Goal: Check status: Check status

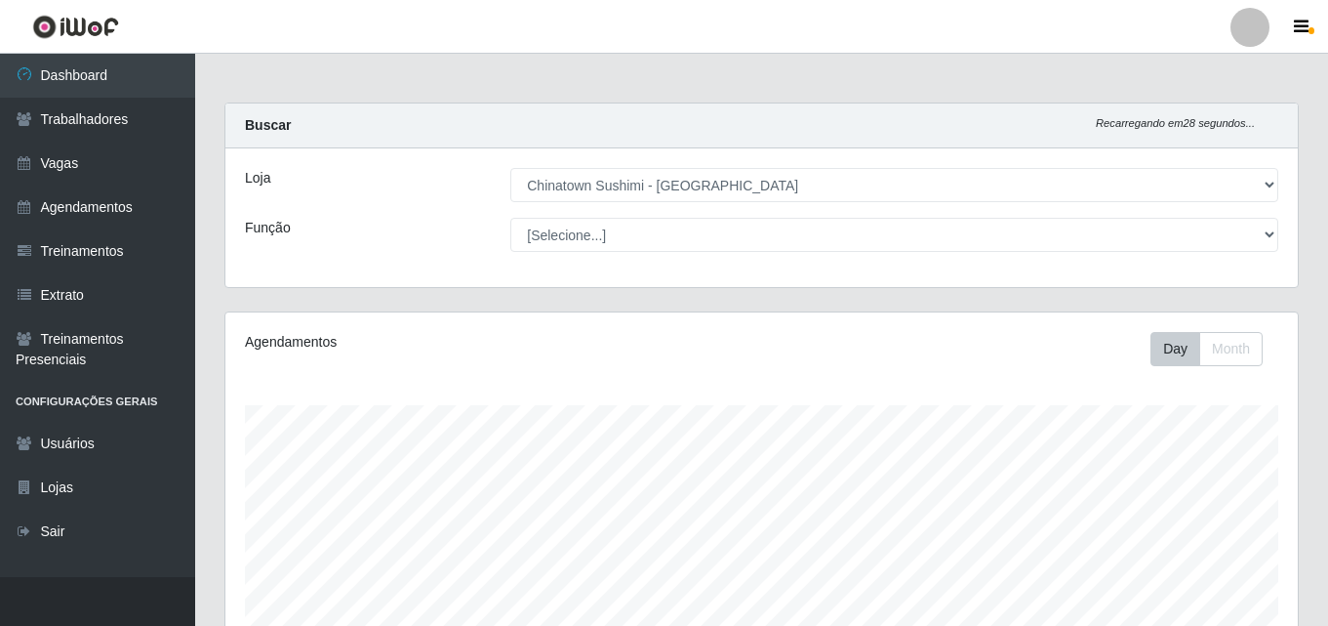
select select "357"
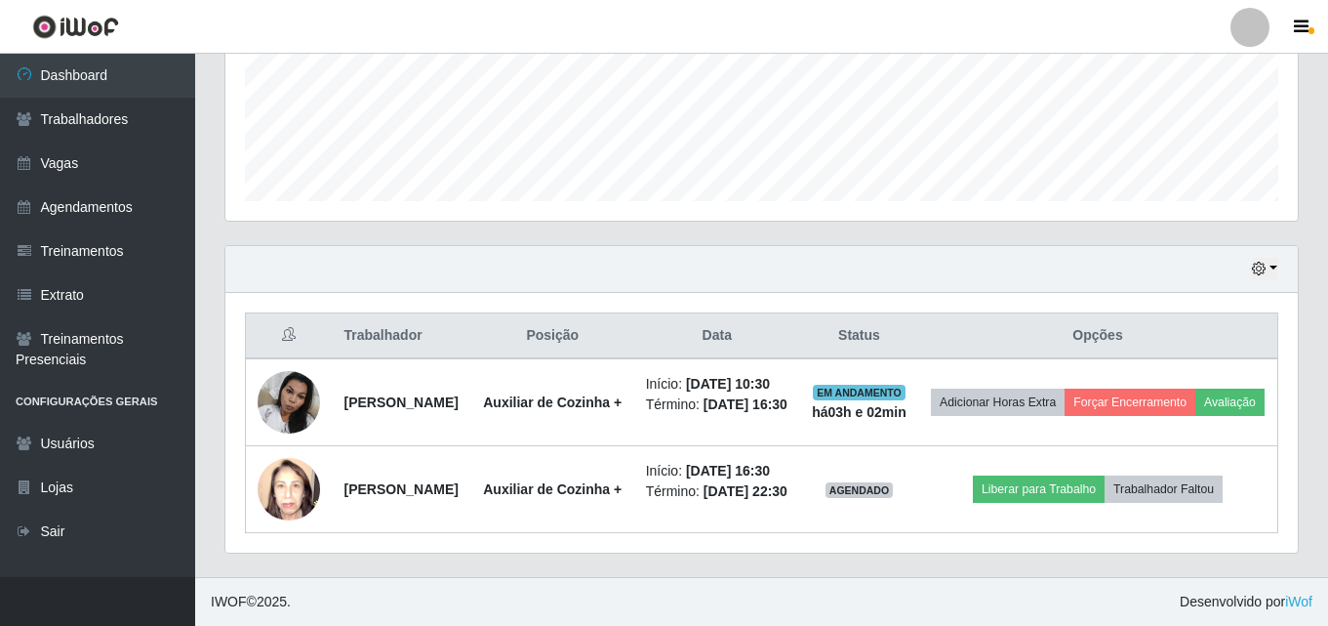
click at [292, 514] on img at bounding box center [289, 489] width 62 height 83
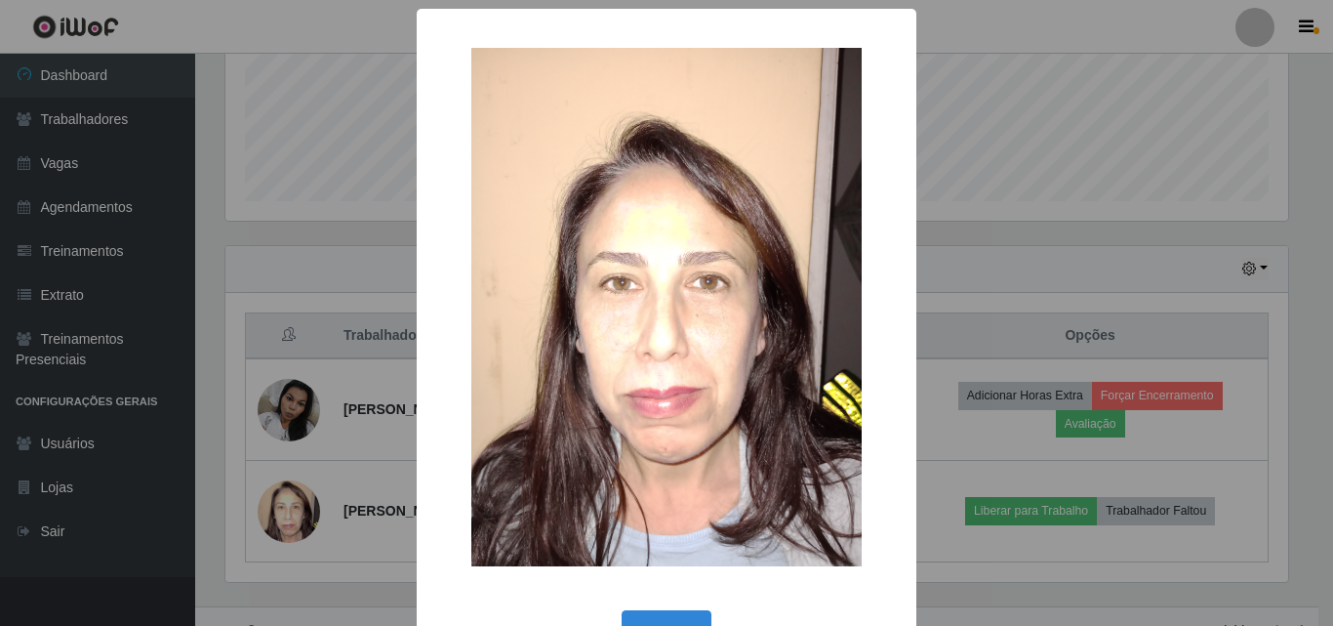
click at [292, 514] on div "× OK Cancel" at bounding box center [666, 313] width 1333 height 626
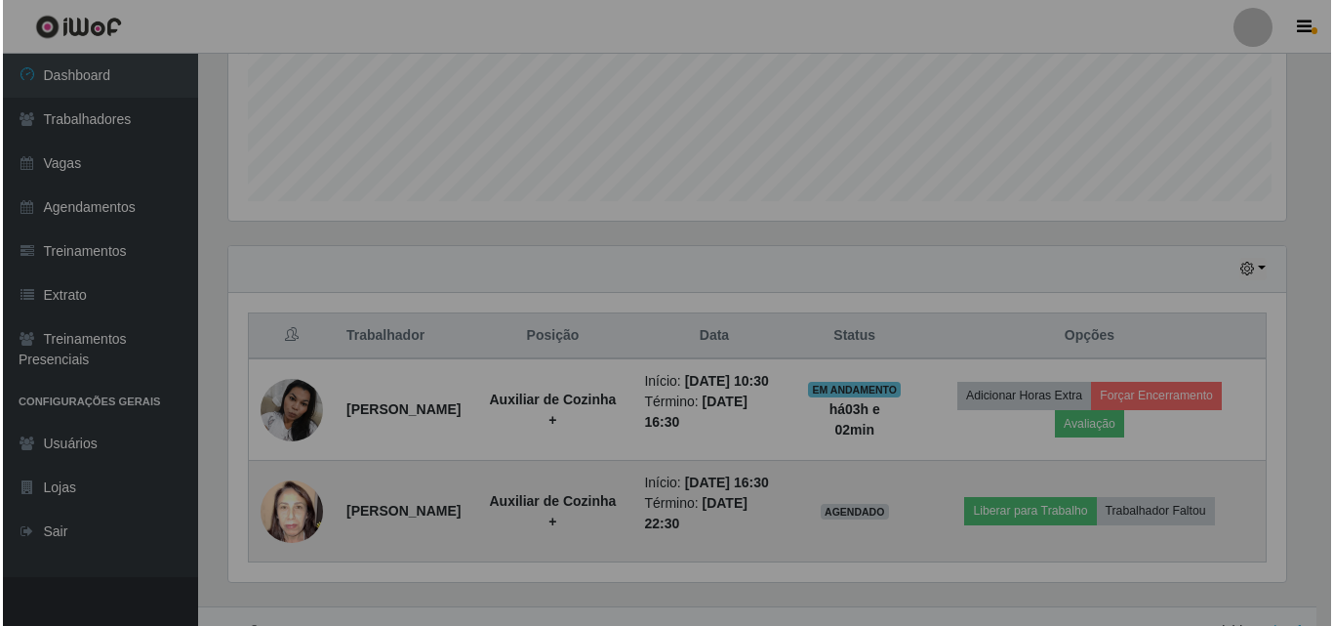
scroll to position [405, 1073]
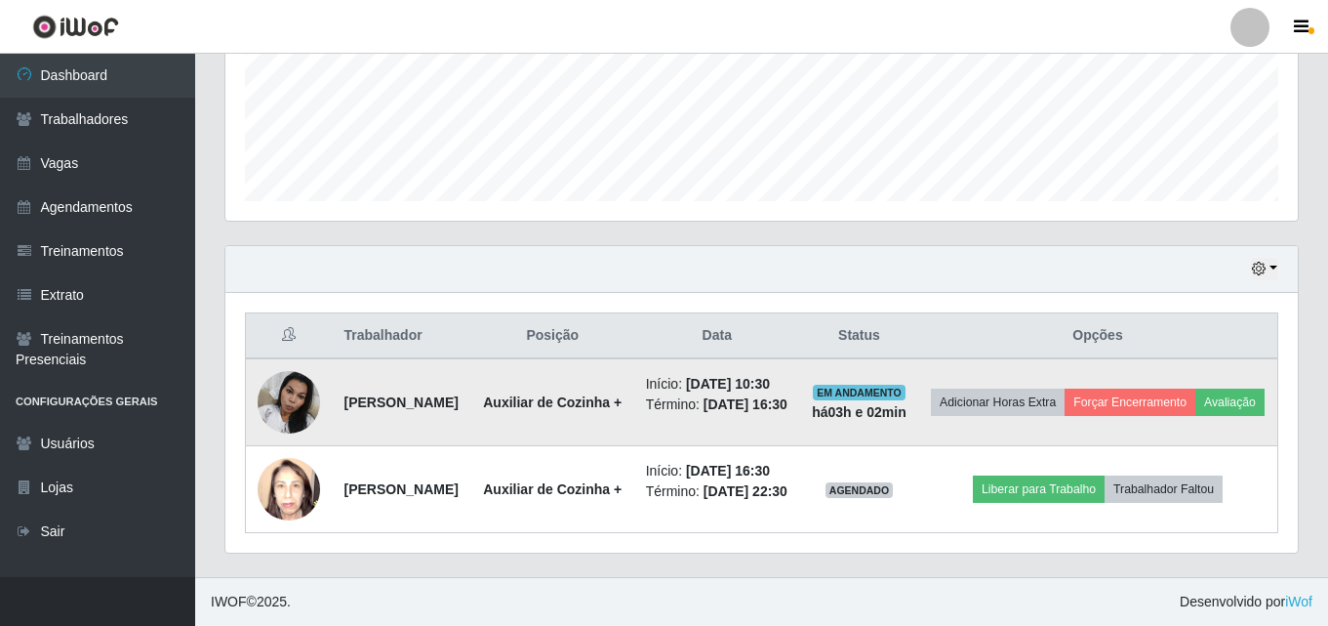
click at [264, 409] on img at bounding box center [289, 401] width 62 height 83
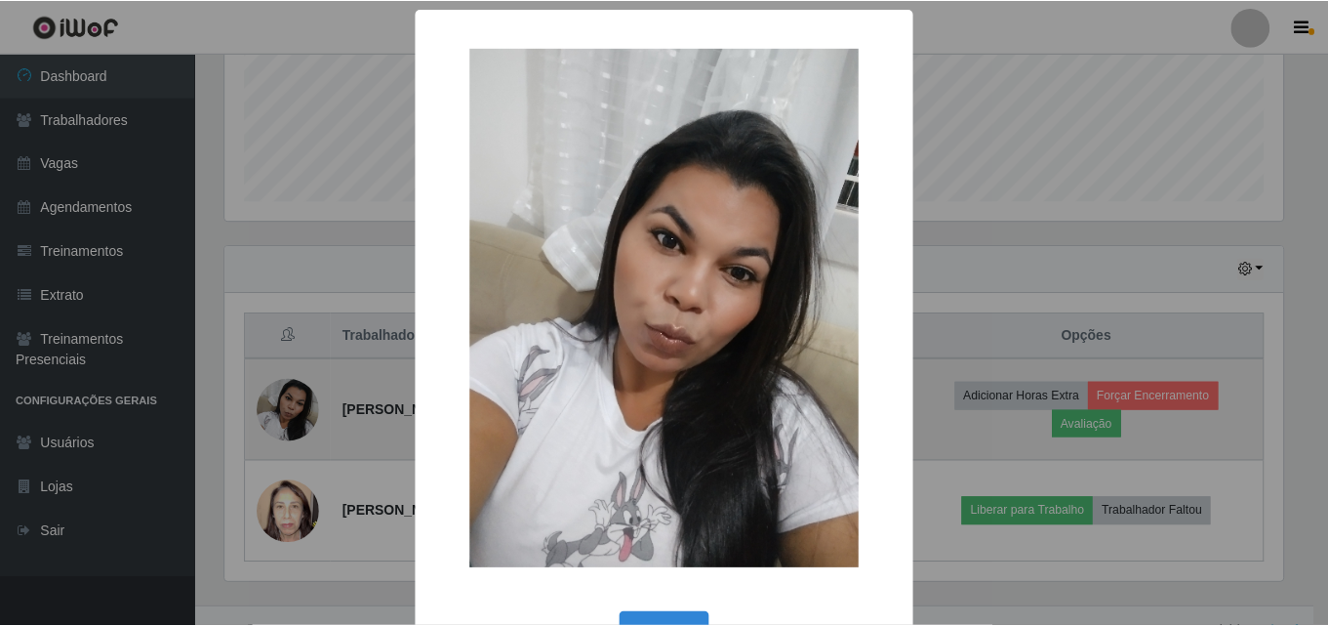
scroll to position [405, 1063]
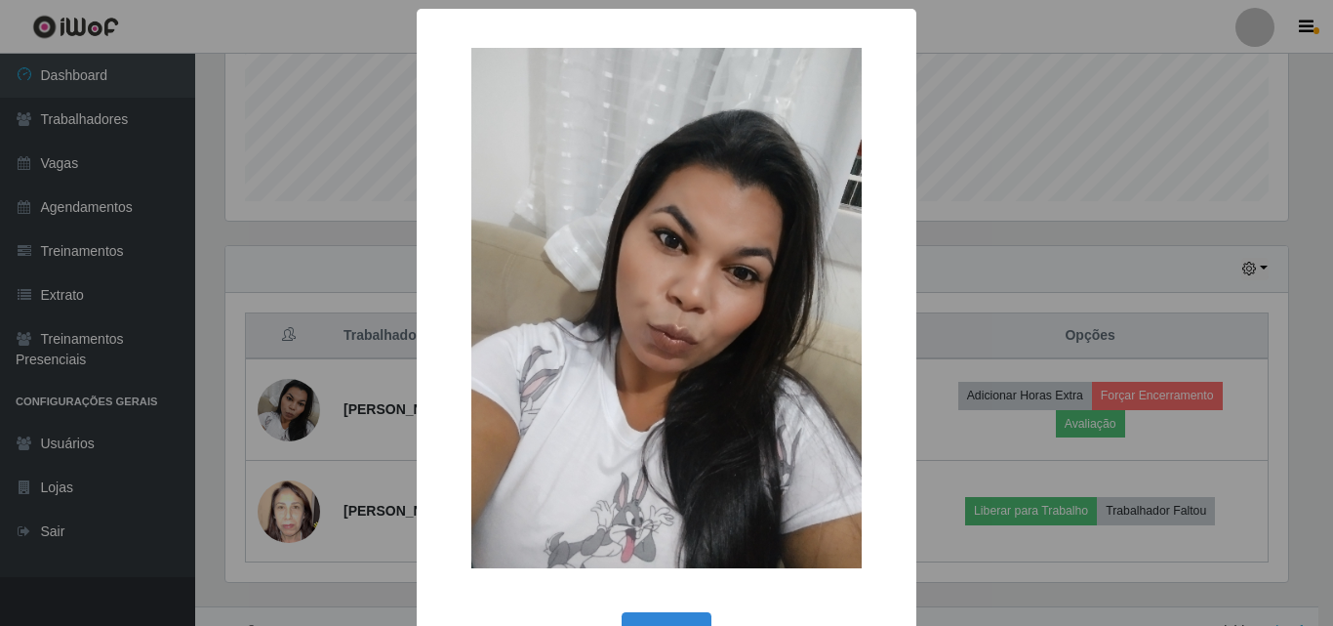
click at [269, 409] on div "× OK Cancel" at bounding box center [666, 313] width 1333 height 626
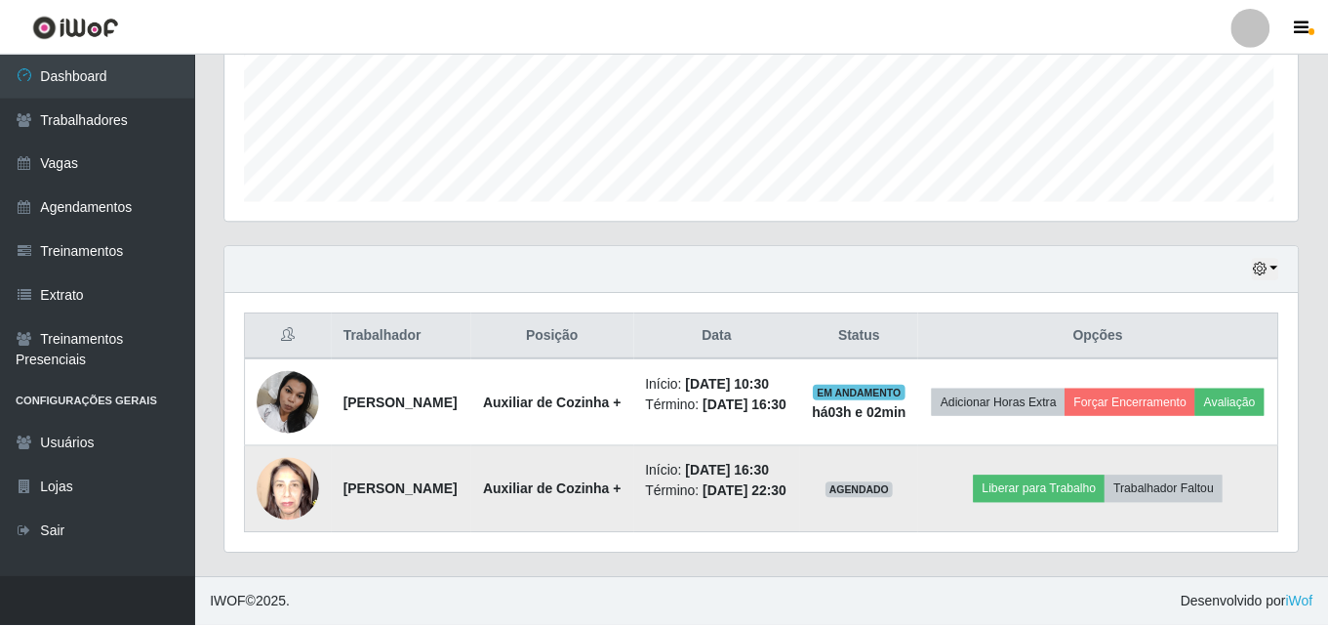
scroll to position [405, 1073]
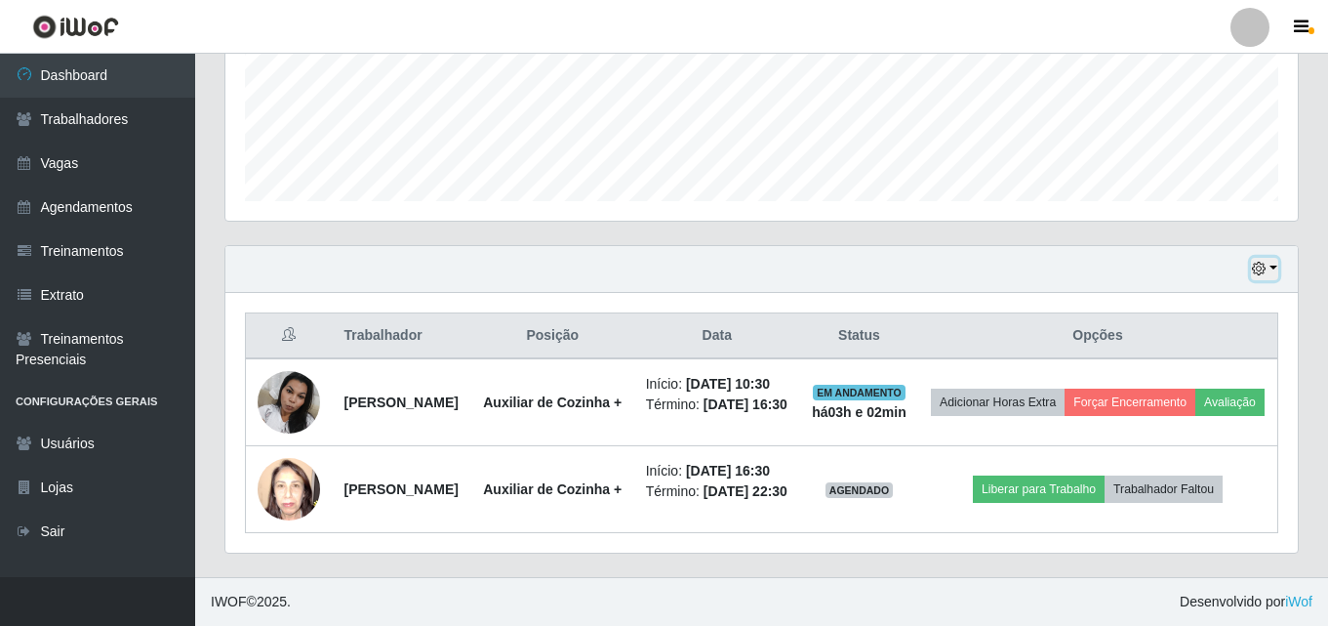
click at [1266, 263] on icon "button" at bounding box center [1259, 269] width 14 height 14
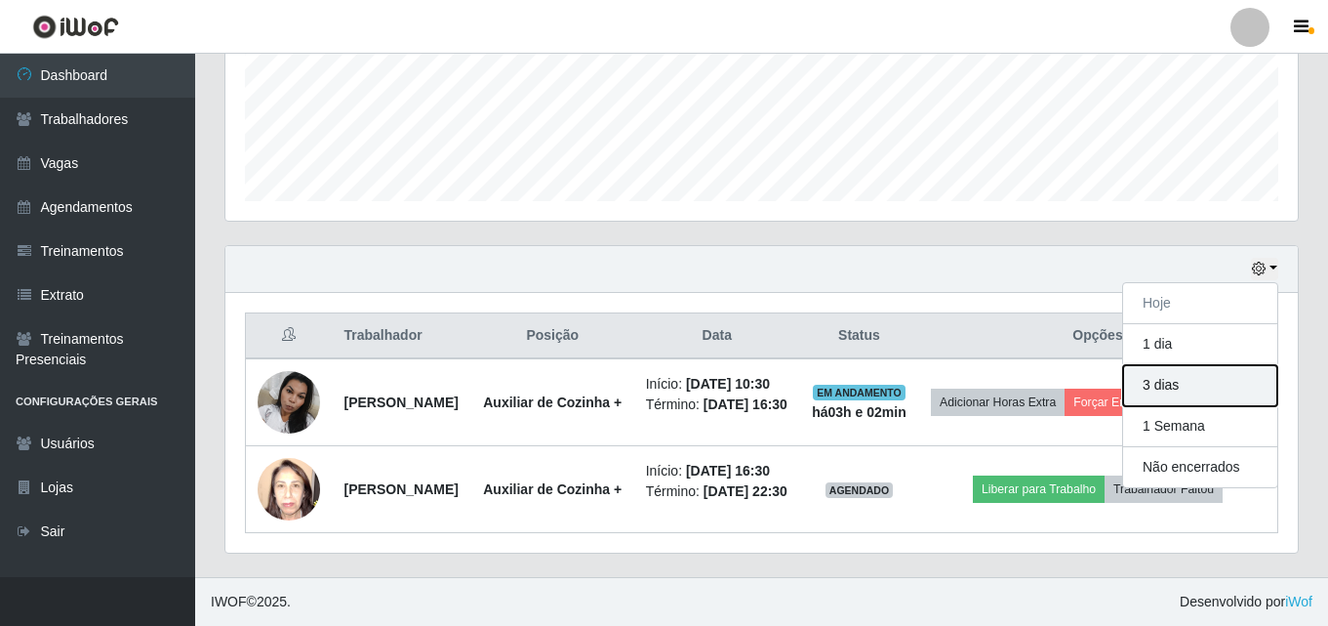
click at [1156, 396] on button "3 dias" at bounding box center [1200, 385] width 154 height 41
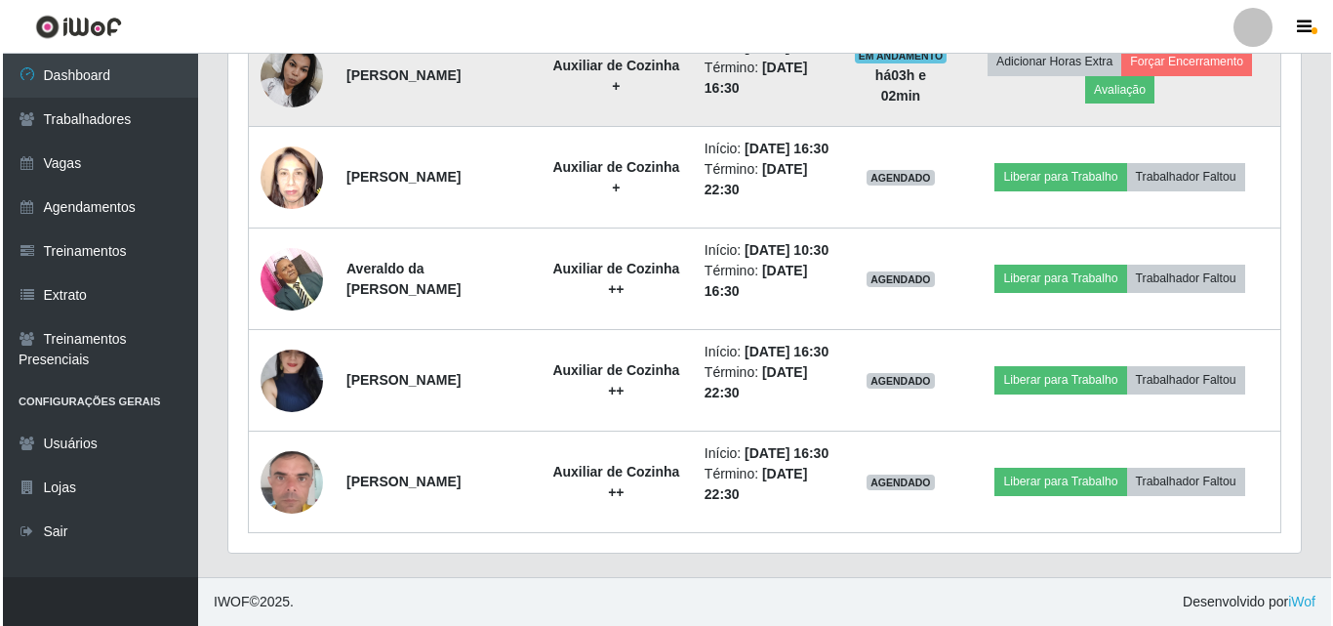
scroll to position [933, 0]
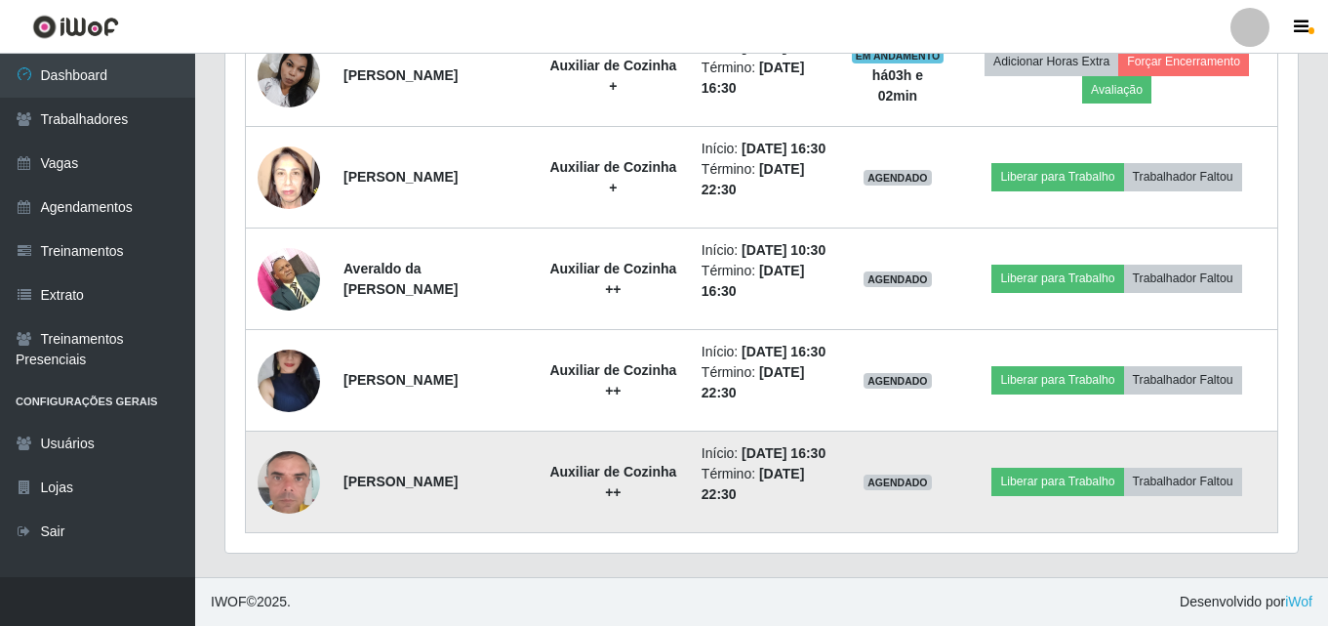
click at [296, 473] on img at bounding box center [289, 481] width 62 height 111
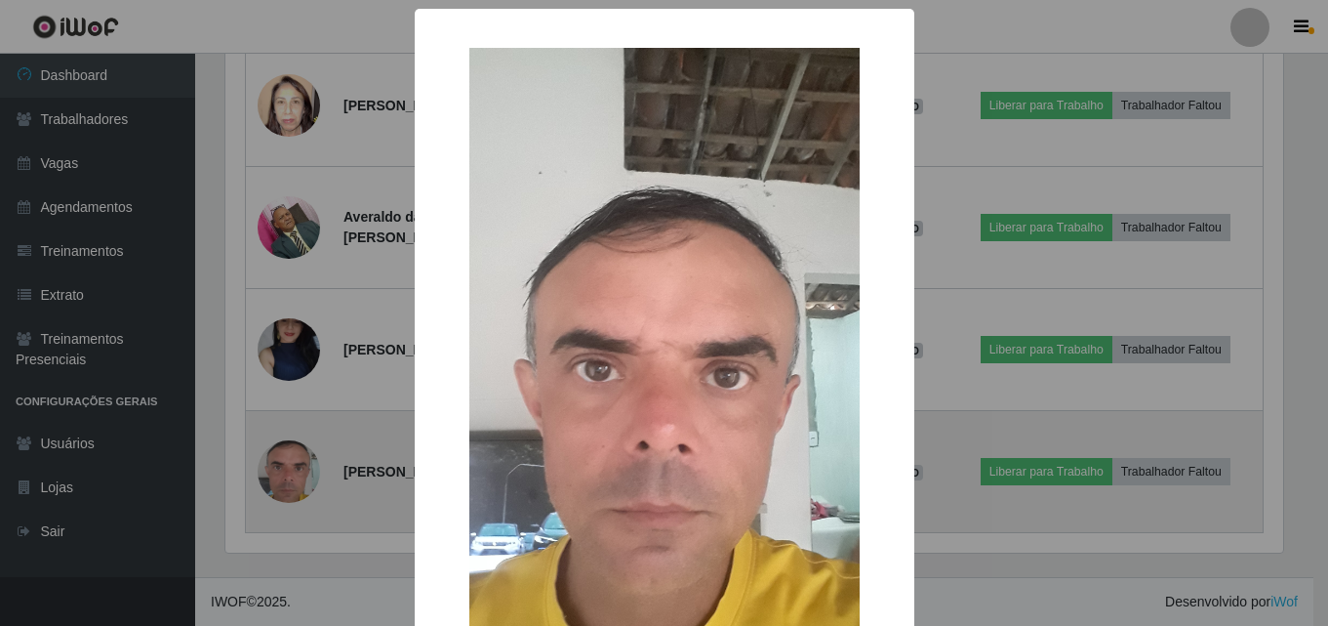
scroll to position [405, 1063]
click at [296, 473] on div "× OK Cancel" at bounding box center [666, 313] width 1333 height 626
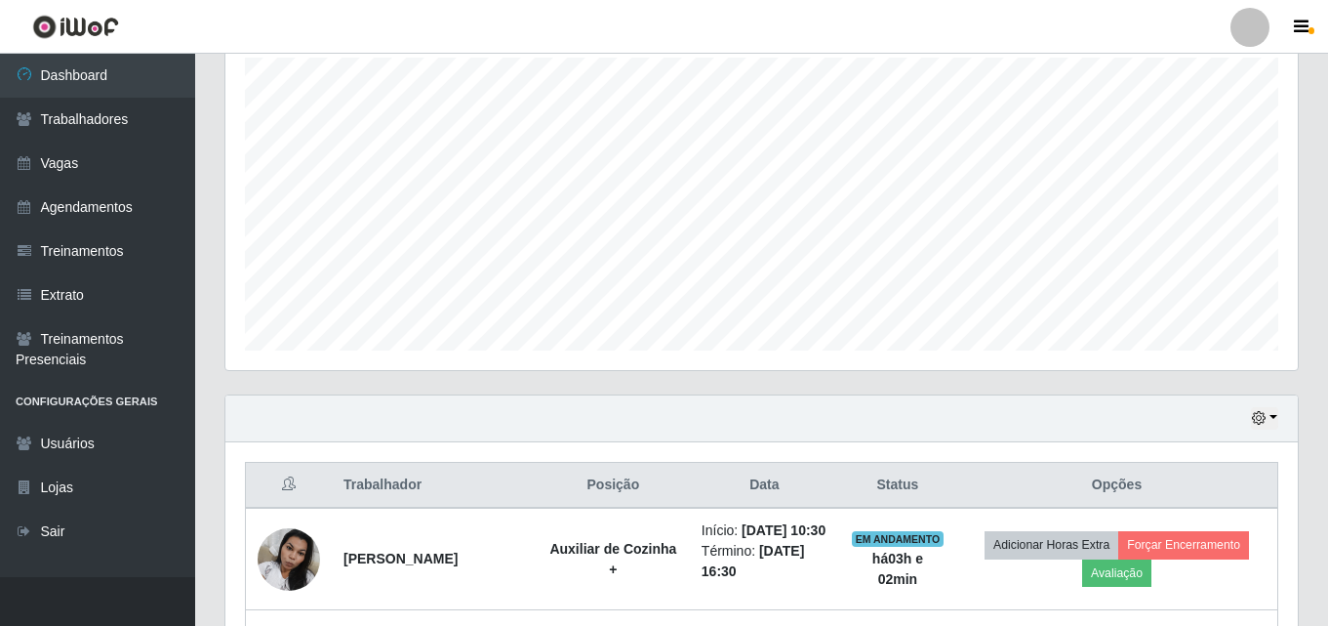
scroll to position [0, 0]
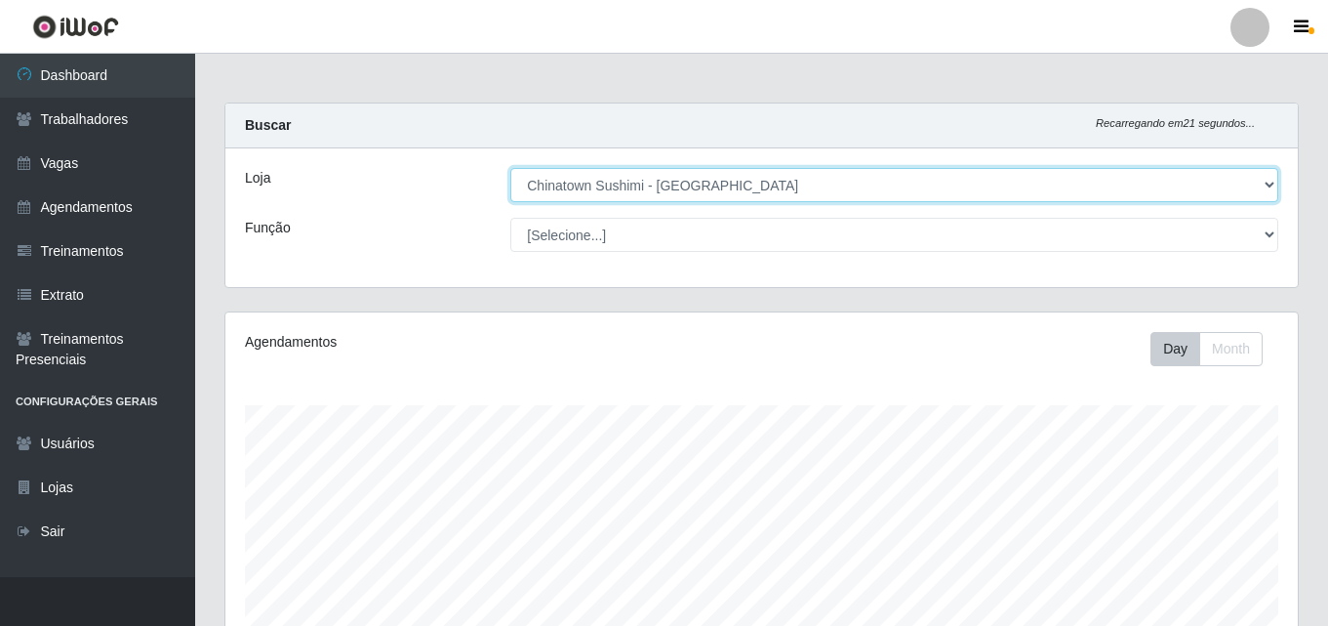
click at [659, 188] on select "[Selecione...] Chinatown Sushimi - [GEOGRAPHIC_DATA]" at bounding box center [894, 185] width 768 height 34
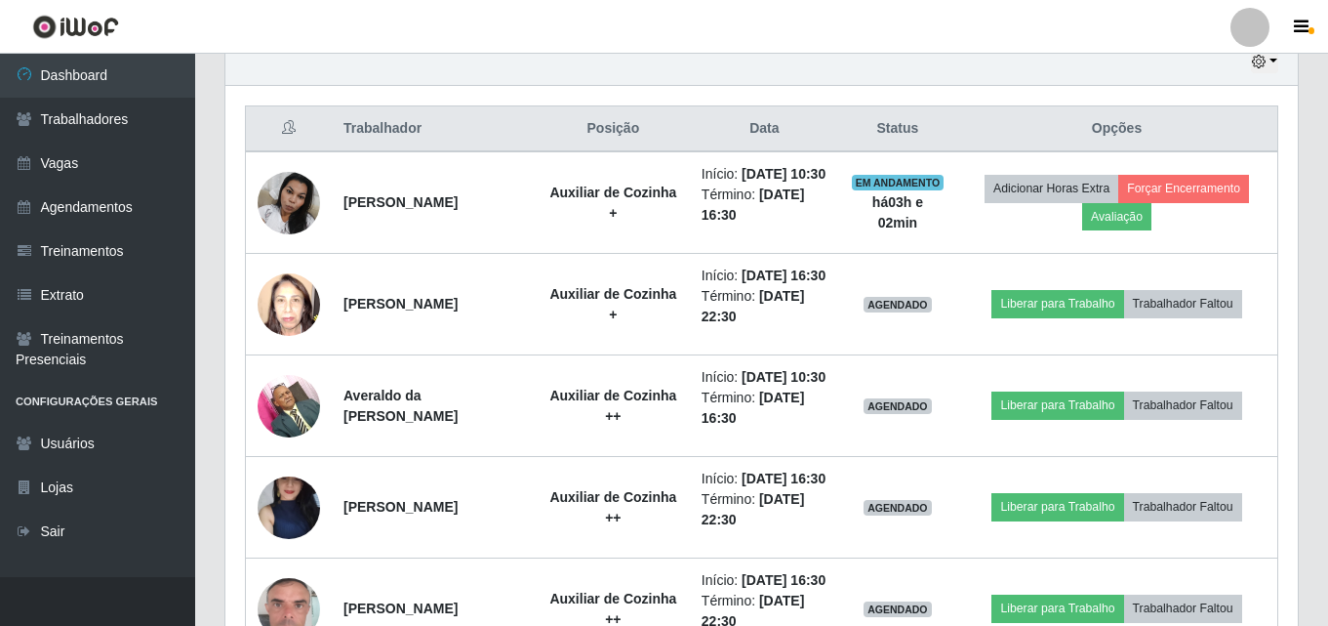
scroll to position [390, 0]
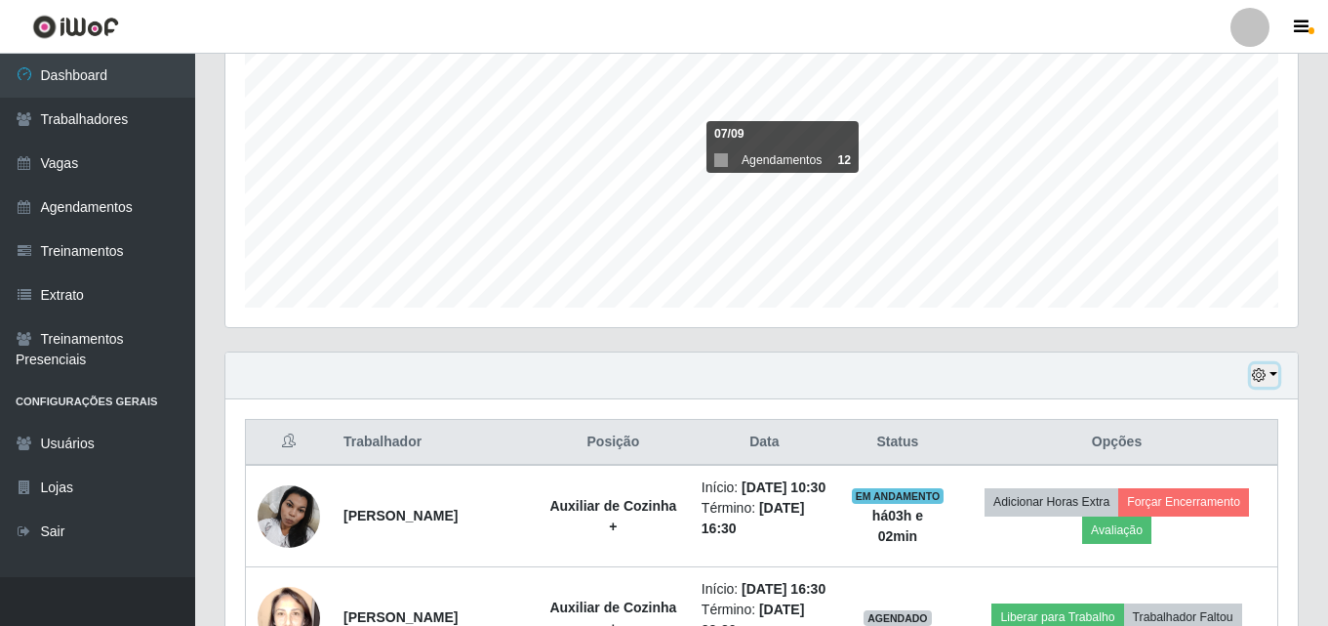
click at [1261, 375] on icon "button" at bounding box center [1259, 375] width 14 height 14
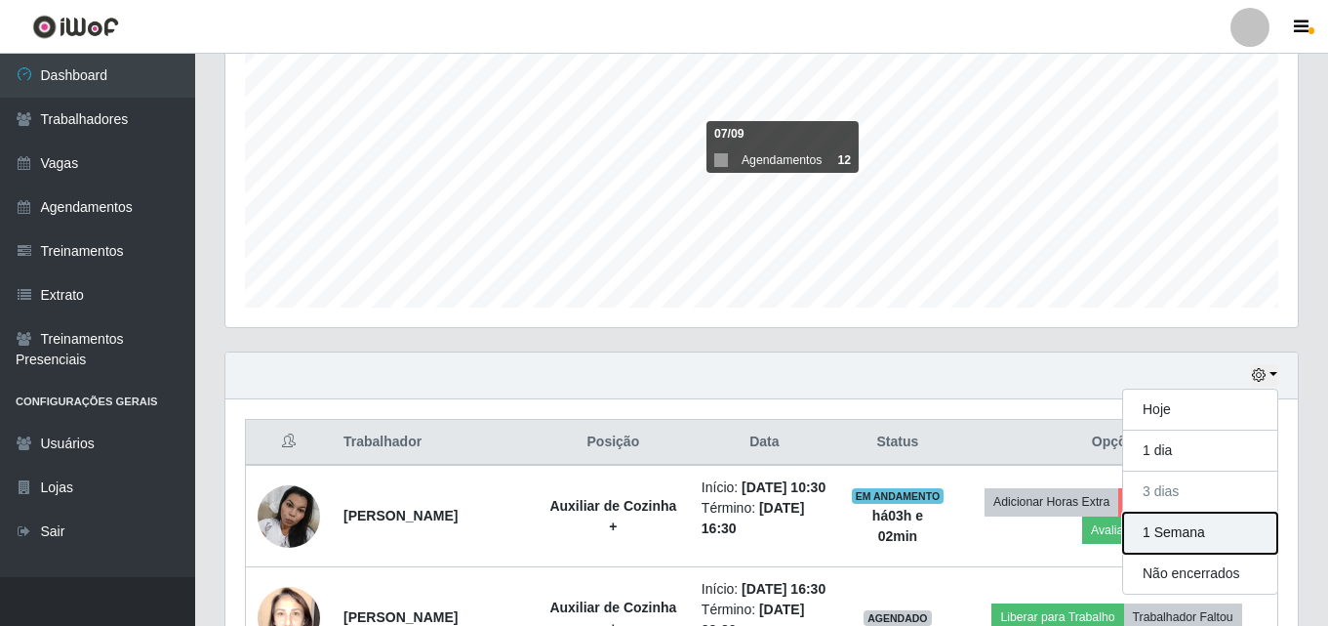
click at [1183, 536] on button "1 Semana" at bounding box center [1200, 532] width 154 height 41
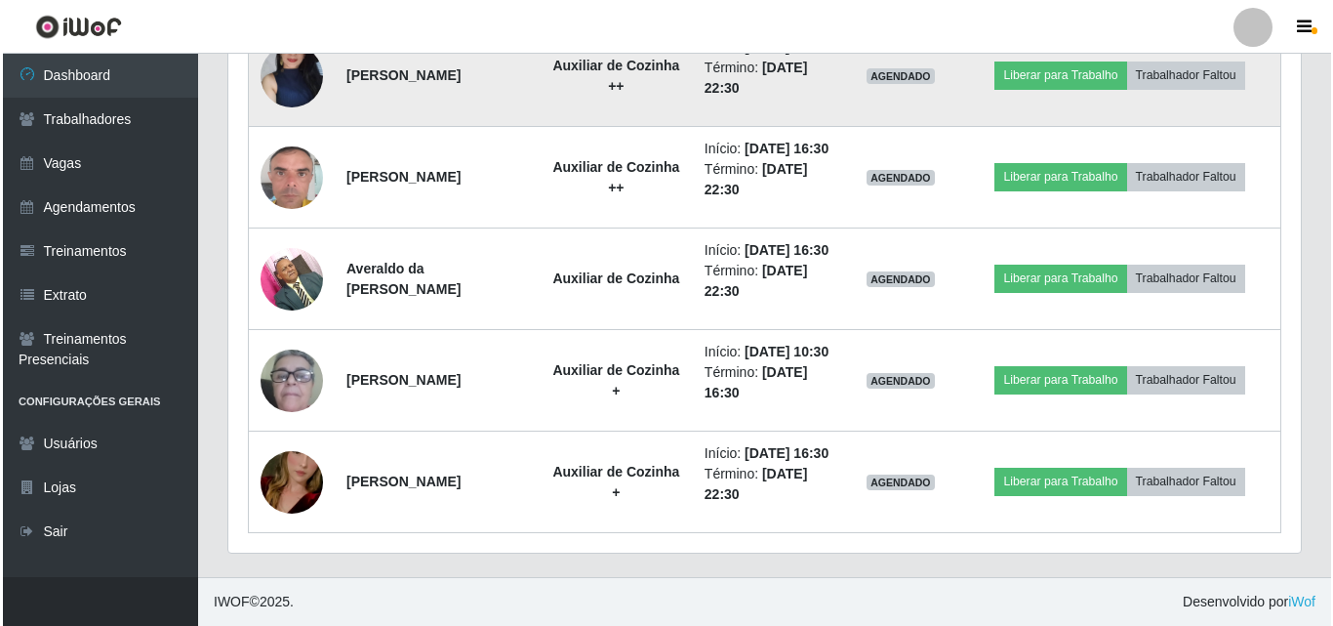
scroll to position [1269, 0]
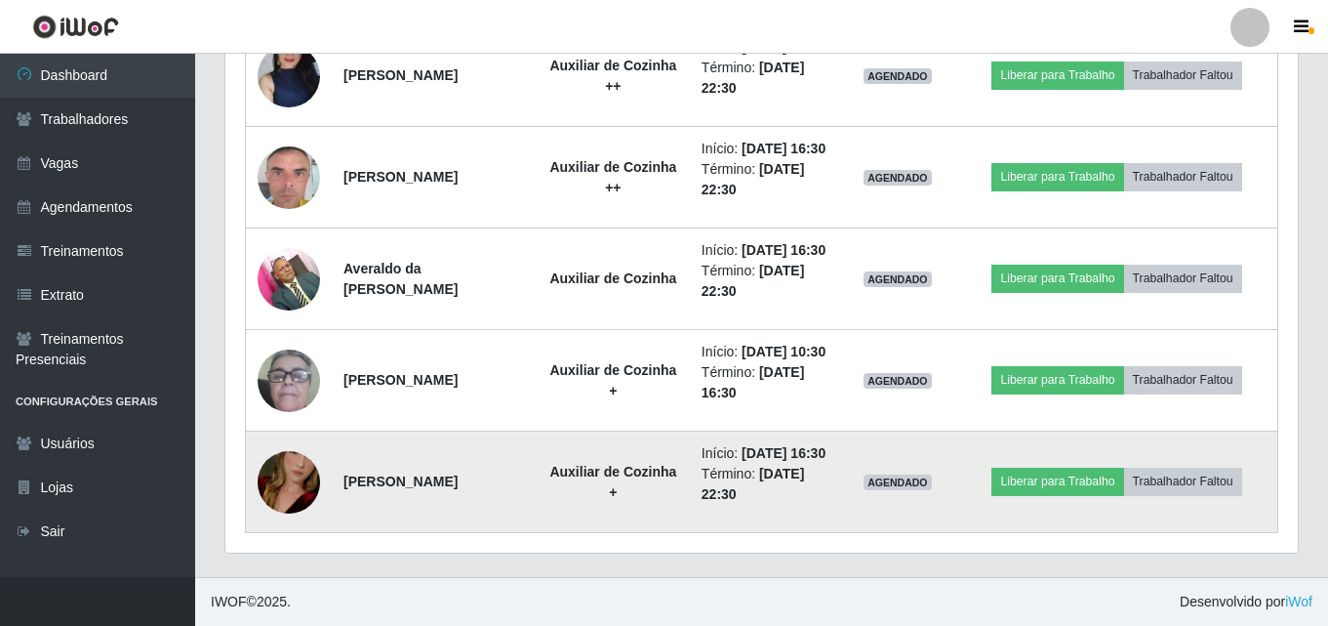
click at [265, 495] on img at bounding box center [289, 481] width 62 height 111
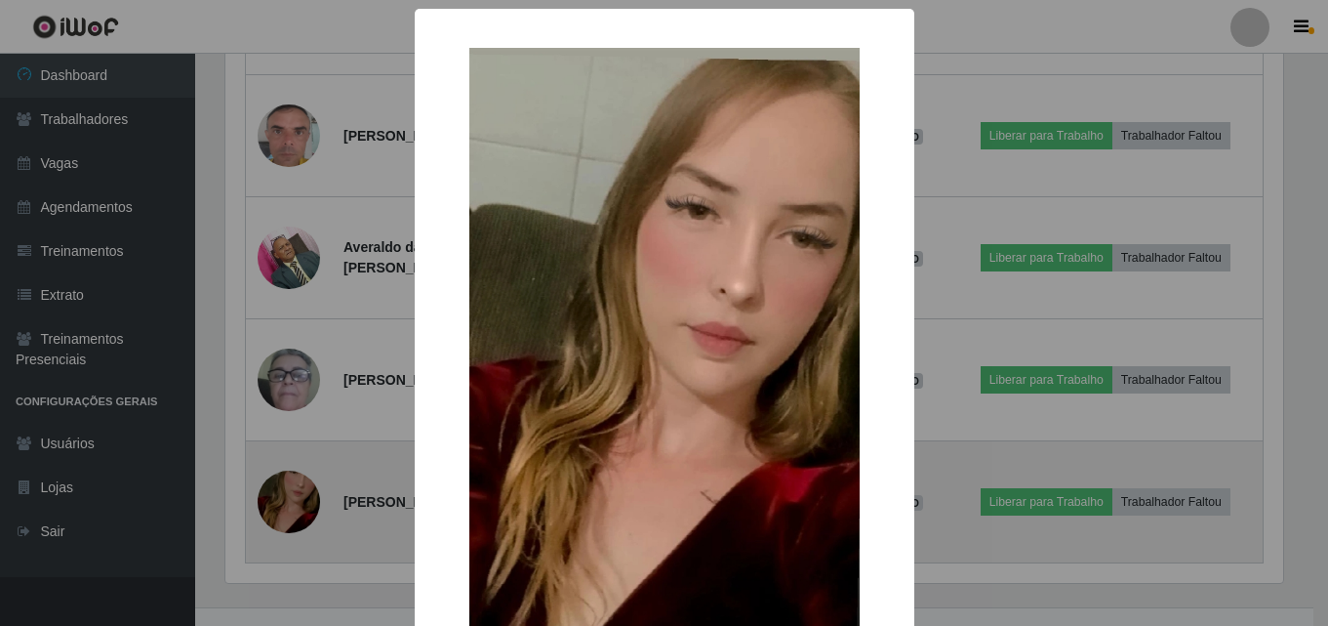
scroll to position [405, 1063]
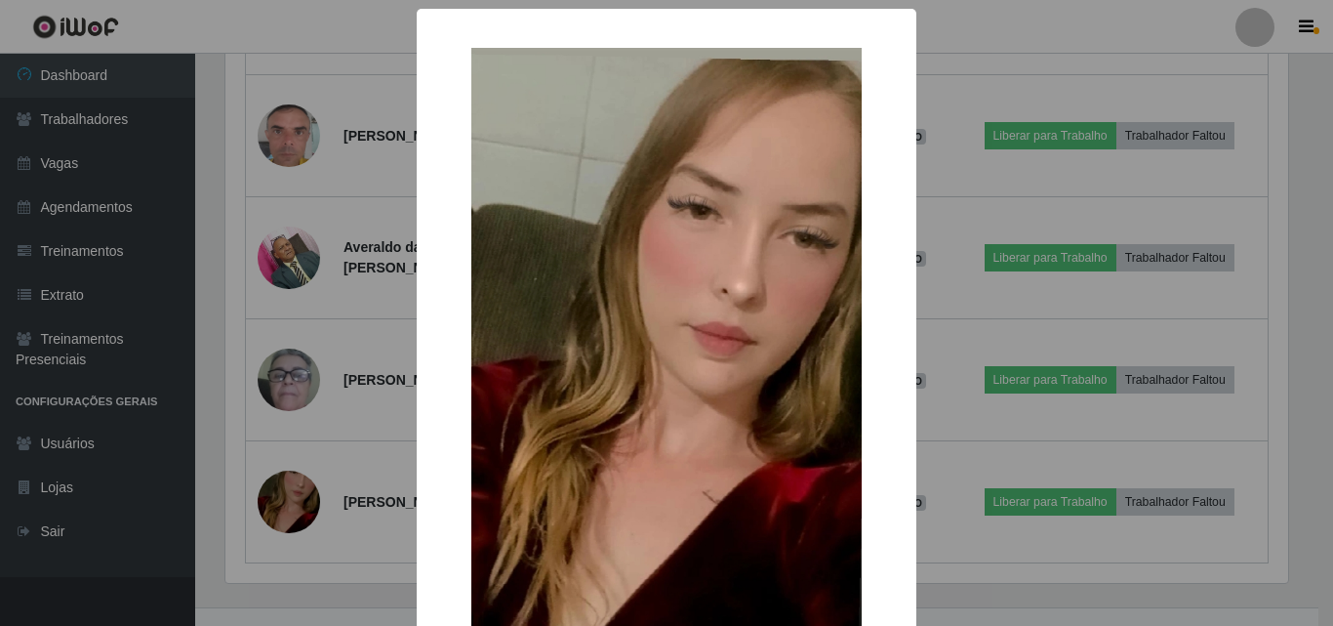
click at [266, 495] on div "× OK Cancel" at bounding box center [666, 313] width 1333 height 626
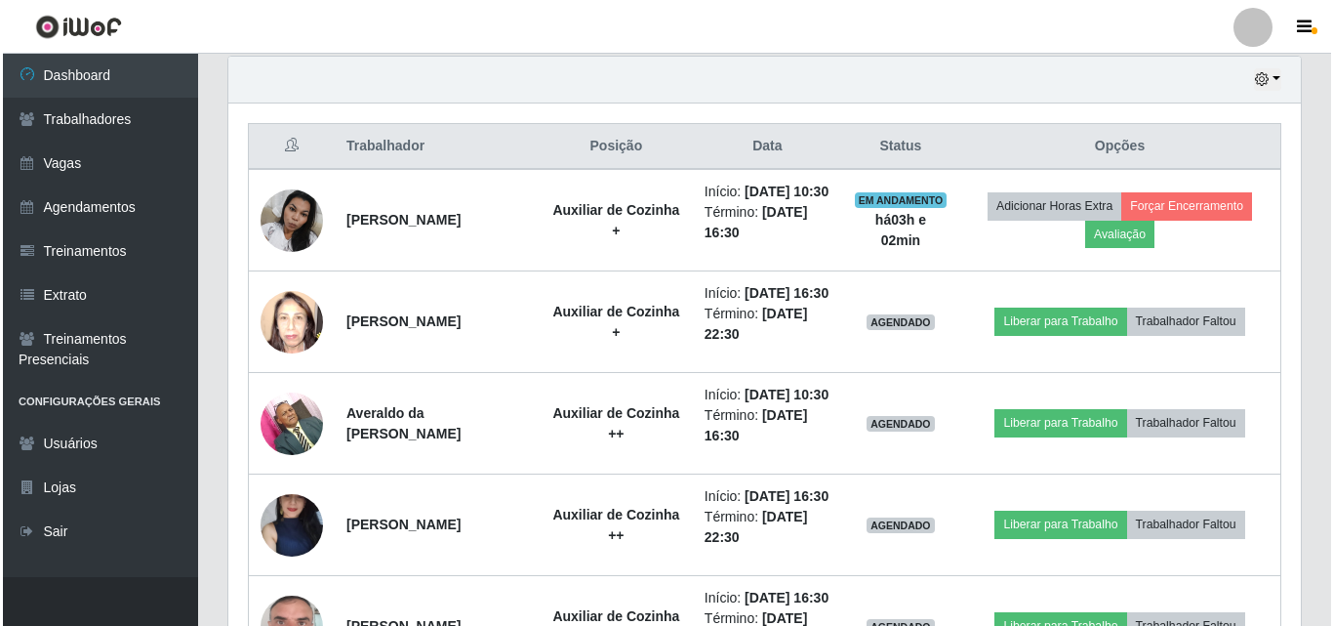
scroll to position [683, 0]
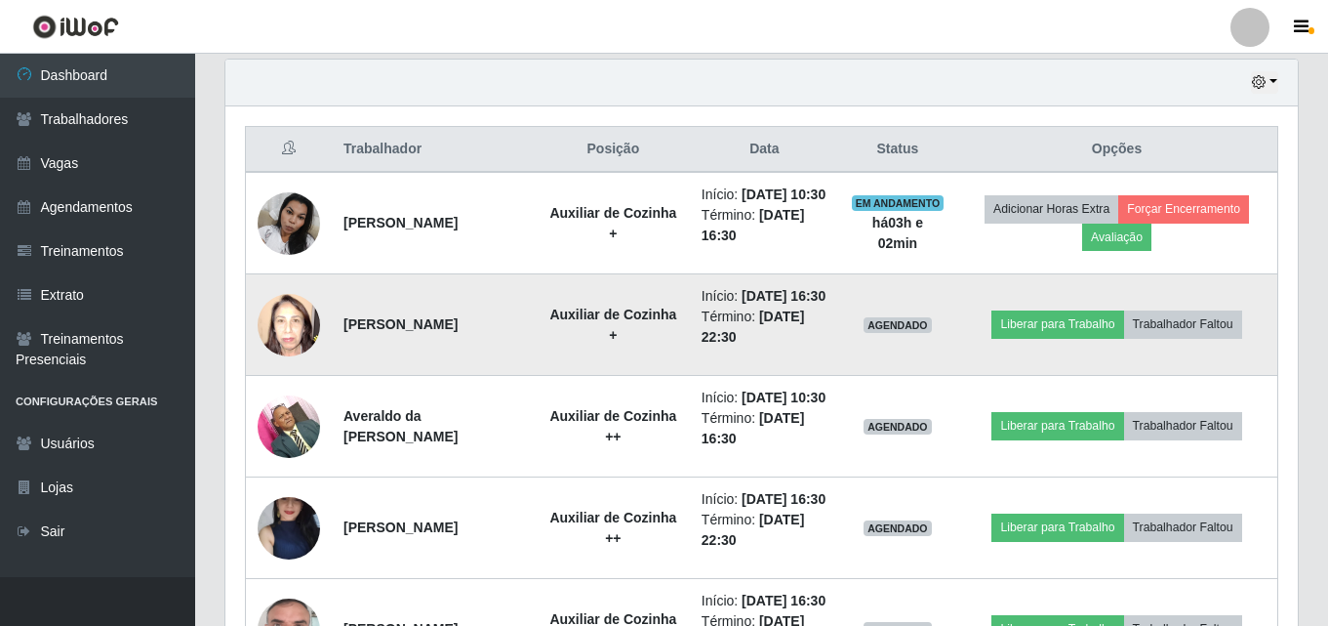
click at [298, 332] on img at bounding box center [289, 324] width 62 height 83
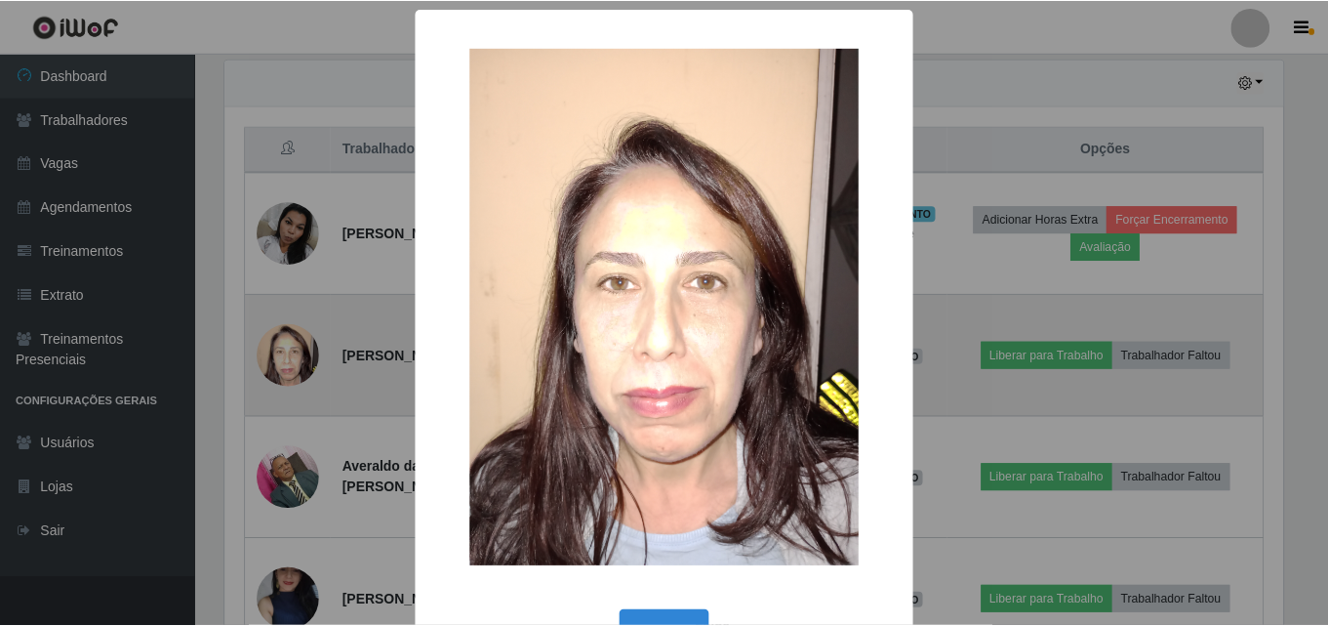
scroll to position [405, 1063]
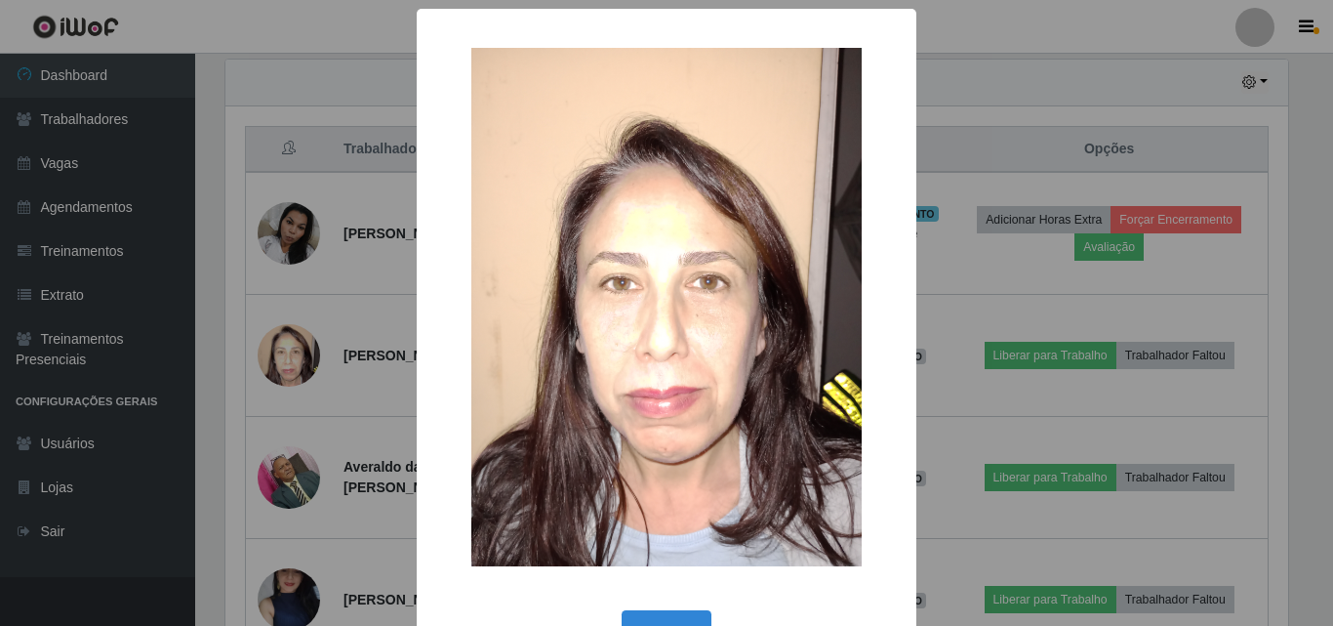
click at [296, 332] on div "× OK Cancel" at bounding box center [666, 313] width 1333 height 626
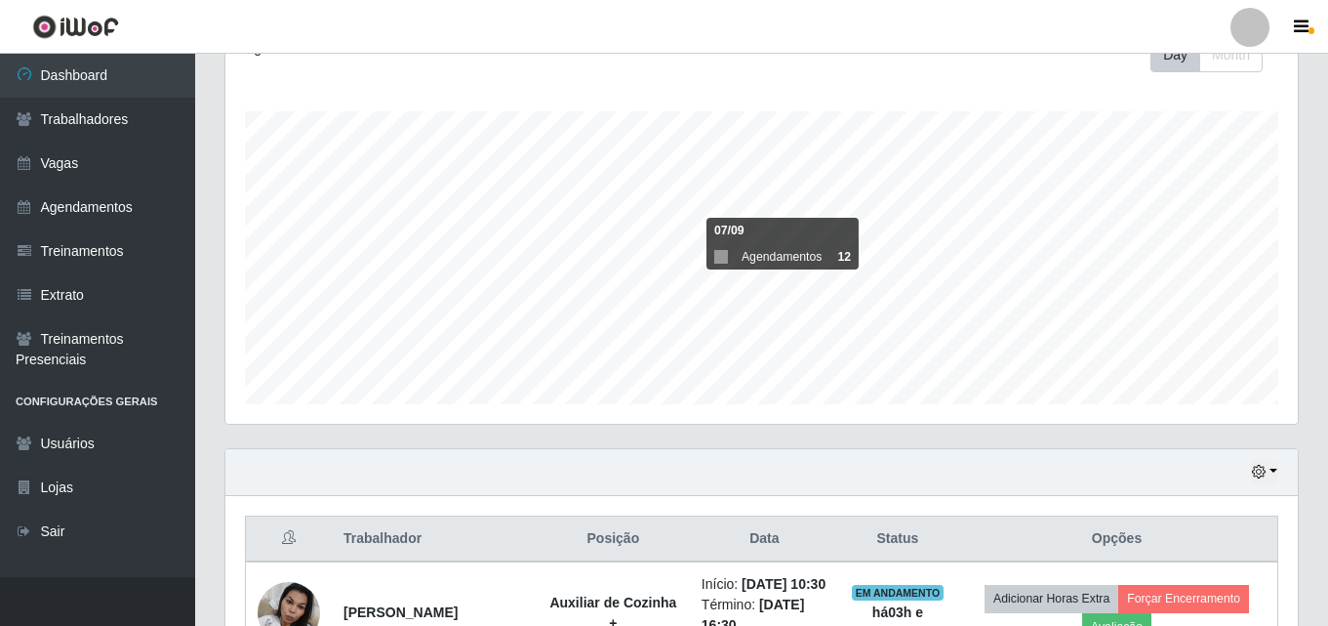
scroll to position [421, 0]
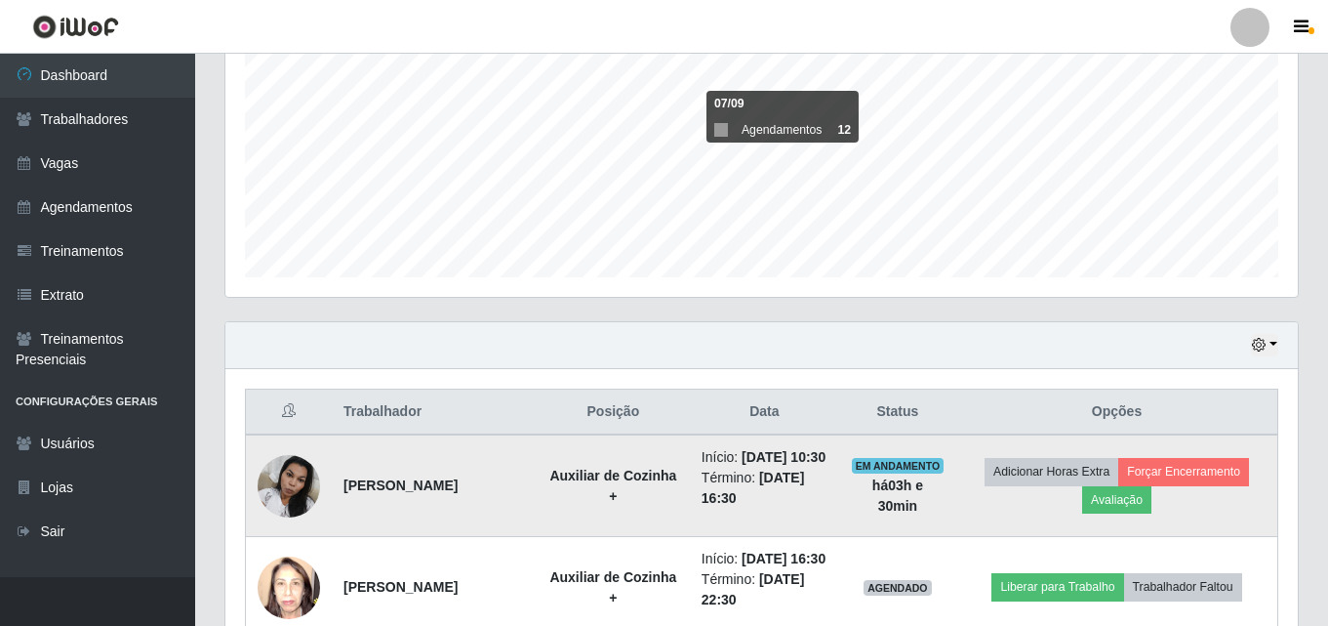
click at [266, 499] on img at bounding box center [289, 485] width 62 height 83
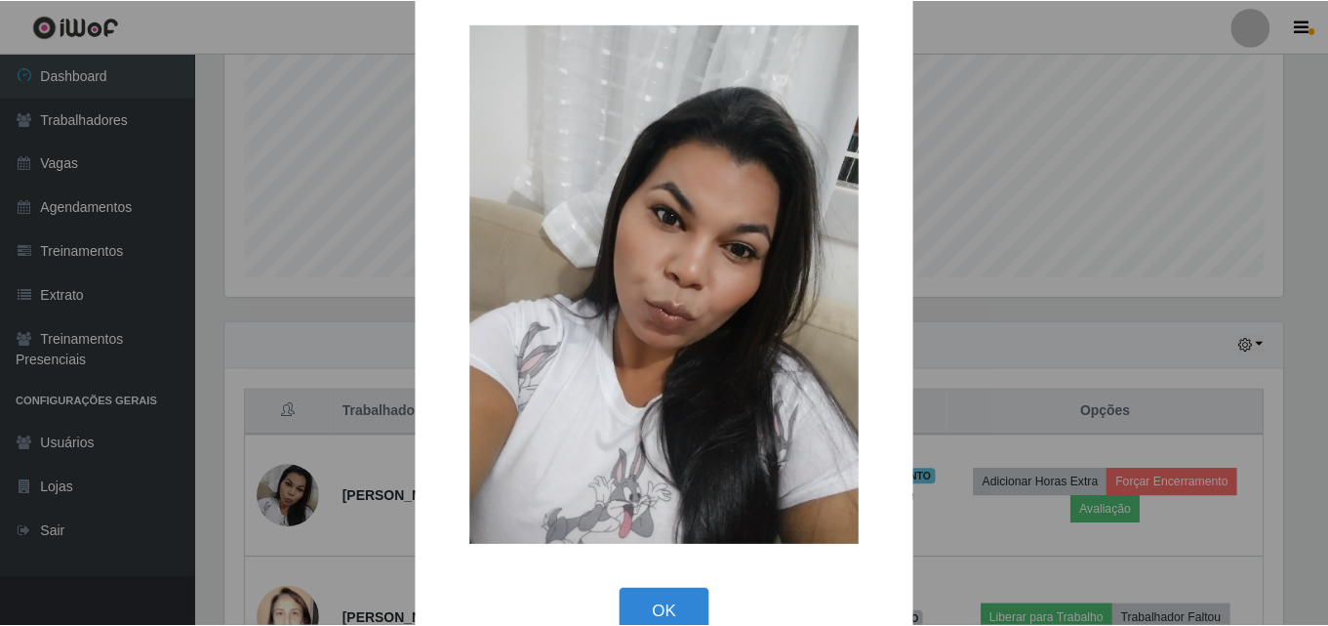
scroll to position [65, 0]
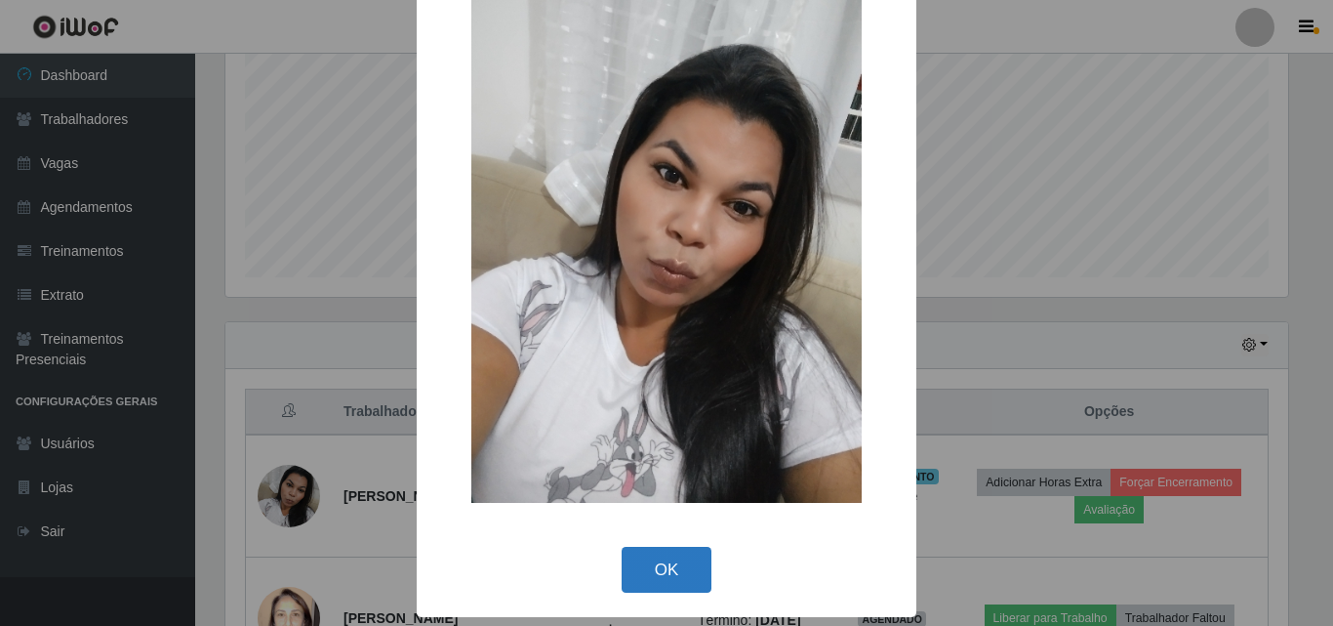
click at [677, 557] on button "OK" at bounding box center [667, 570] width 91 height 46
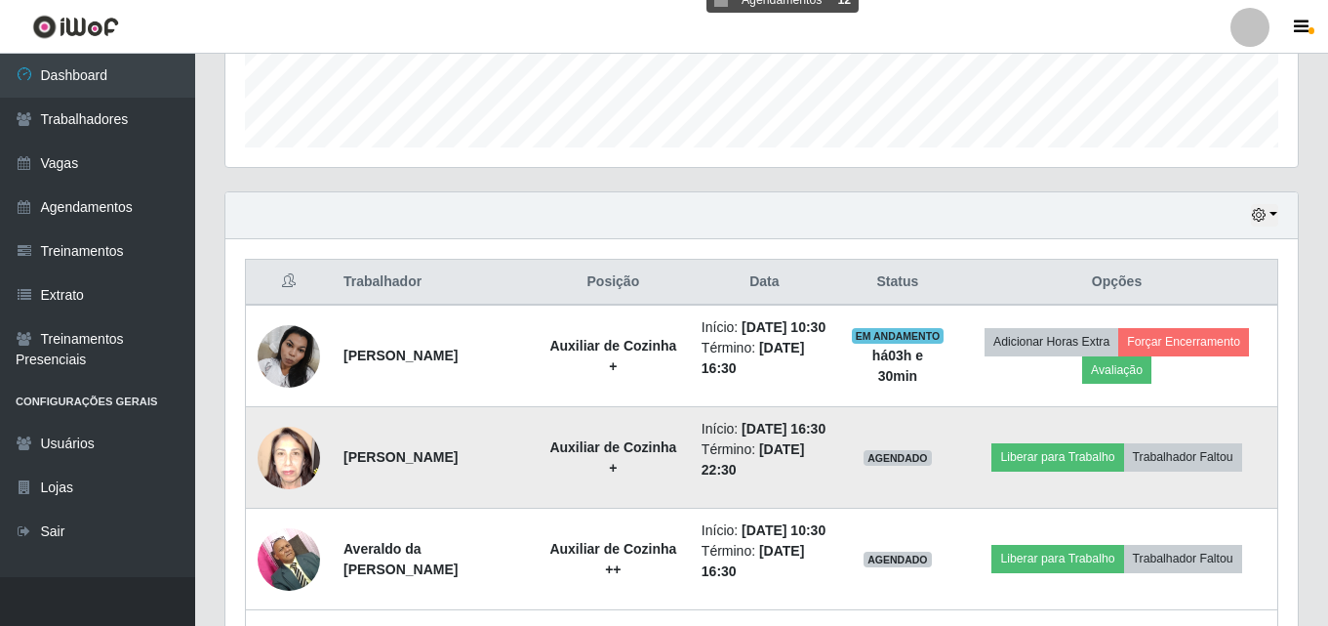
scroll to position [616, 0]
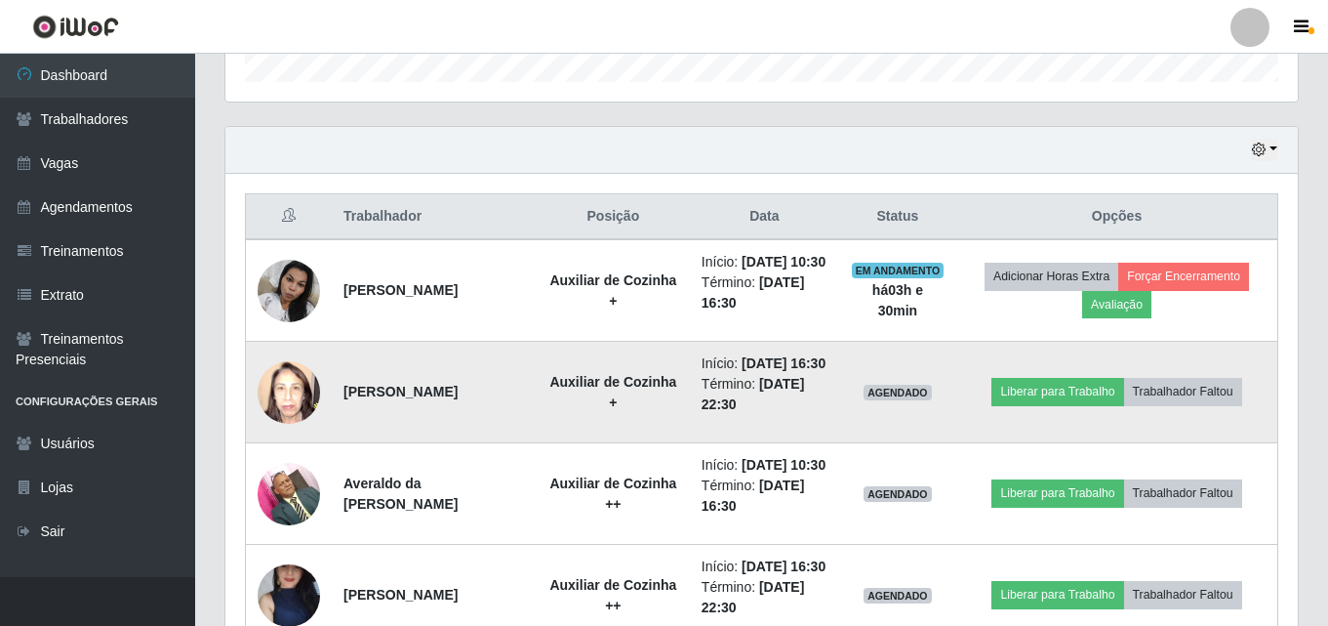
click at [289, 421] on img at bounding box center [289, 391] width 62 height 83
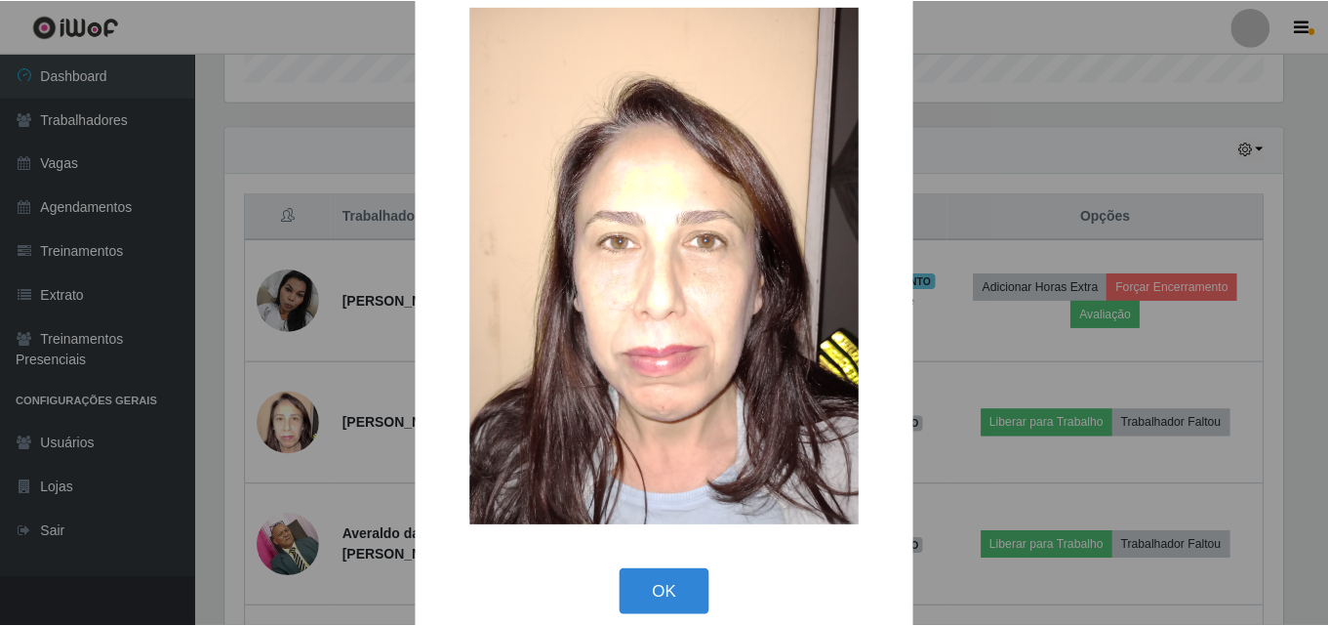
scroll to position [63, 0]
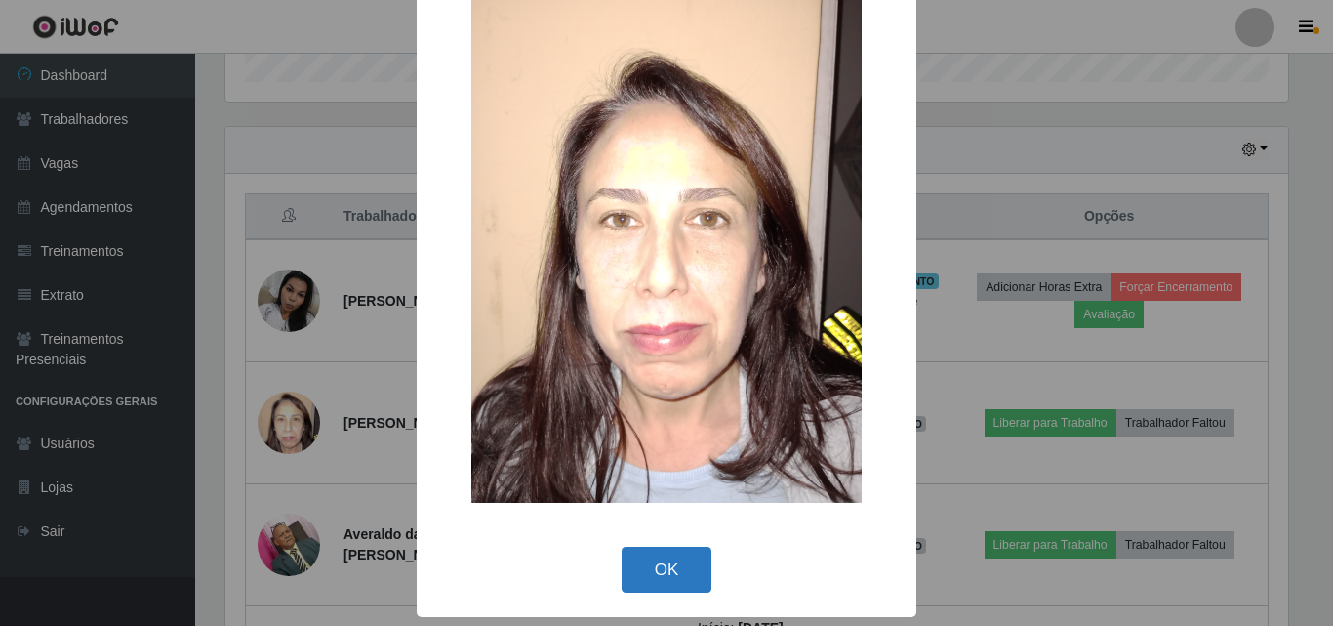
click at [665, 576] on button "OK" at bounding box center [667, 570] width 91 height 46
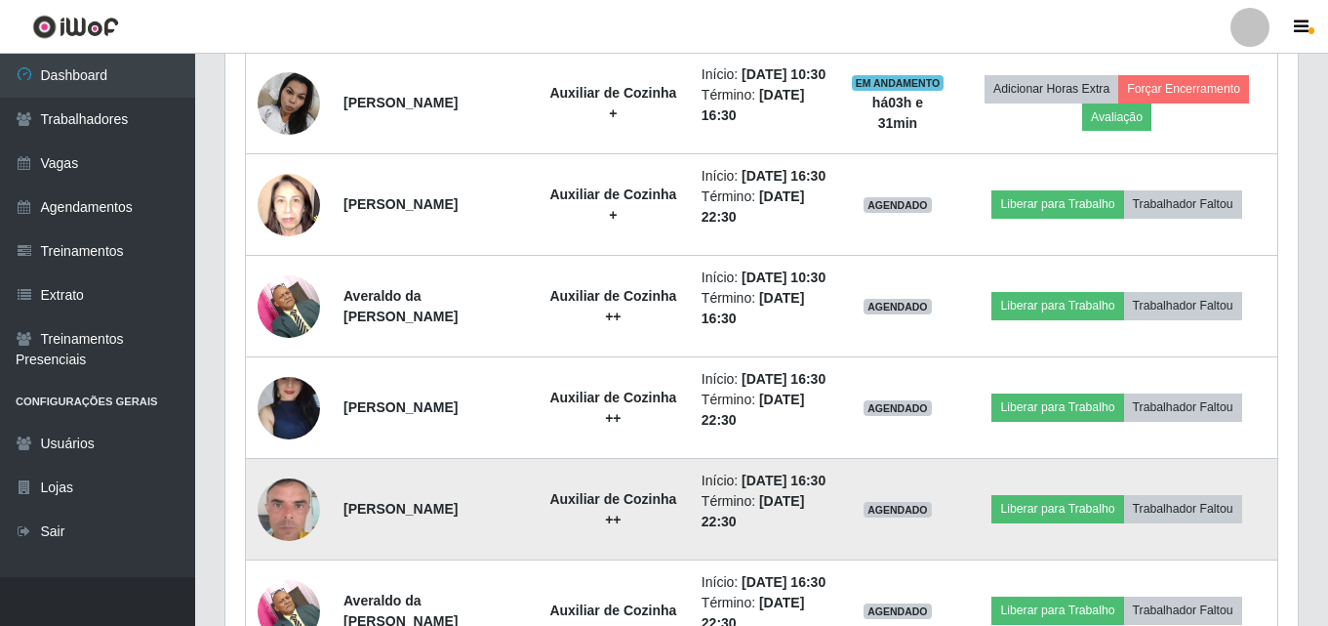
scroll to position [909, 0]
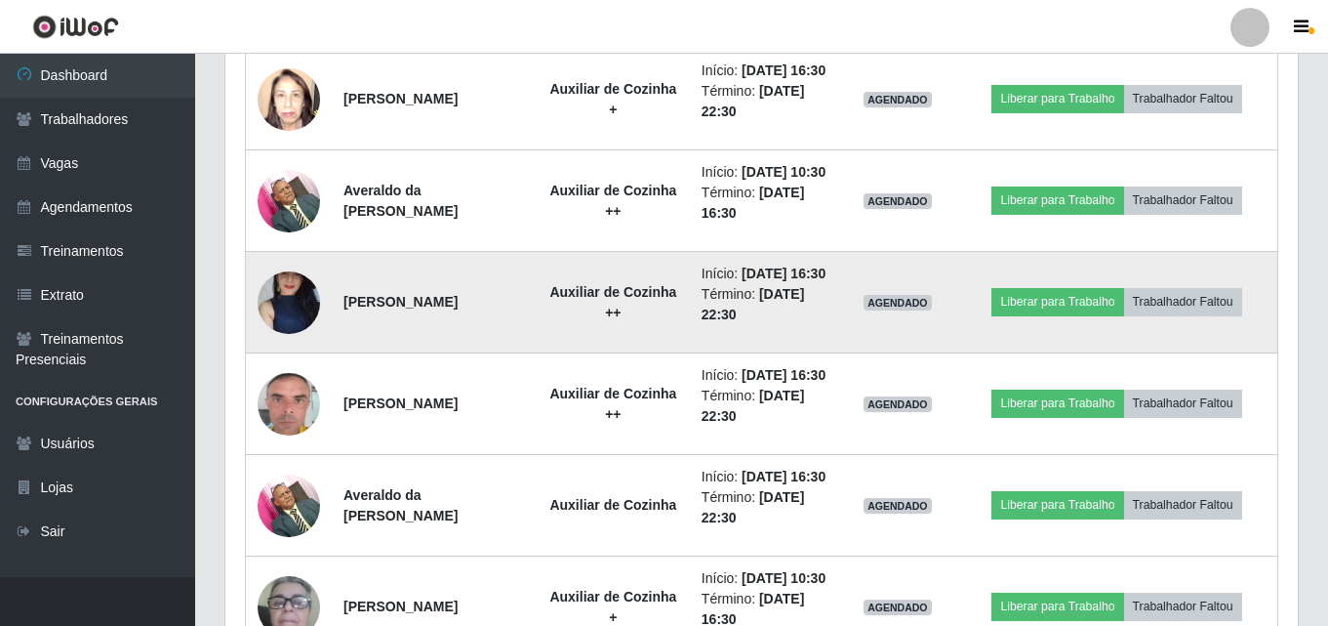
click at [273, 367] on img at bounding box center [289, 301] width 62 height 139
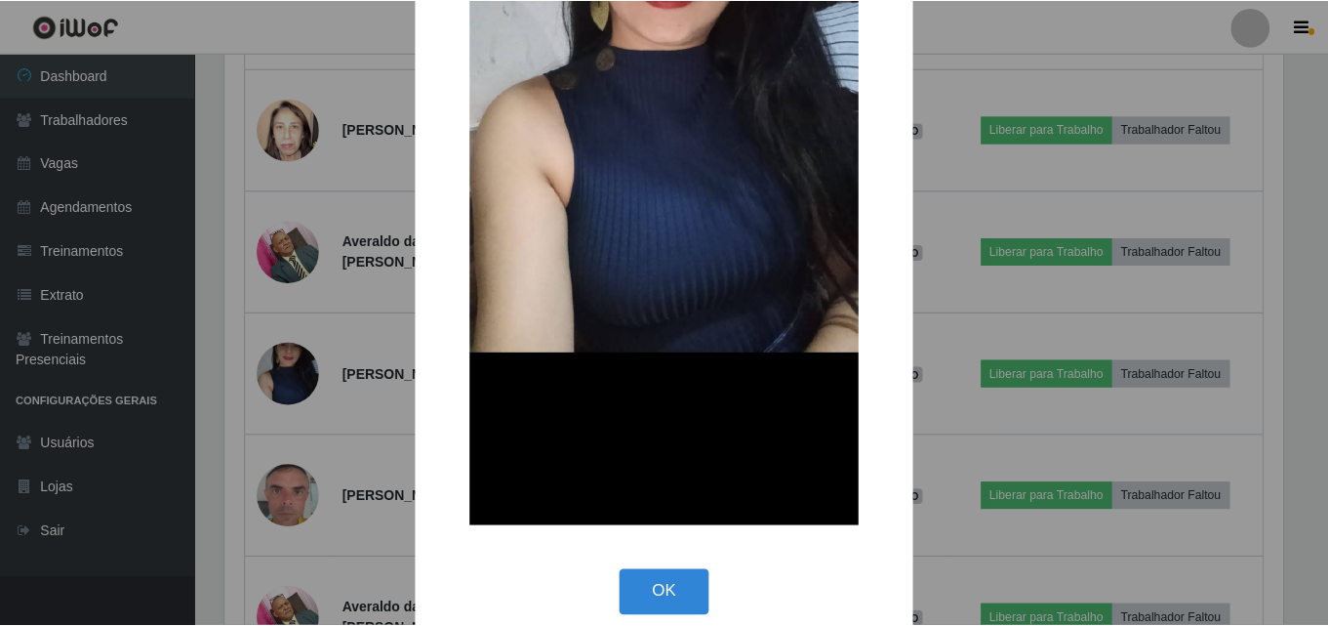
scroll to position [390, 0]
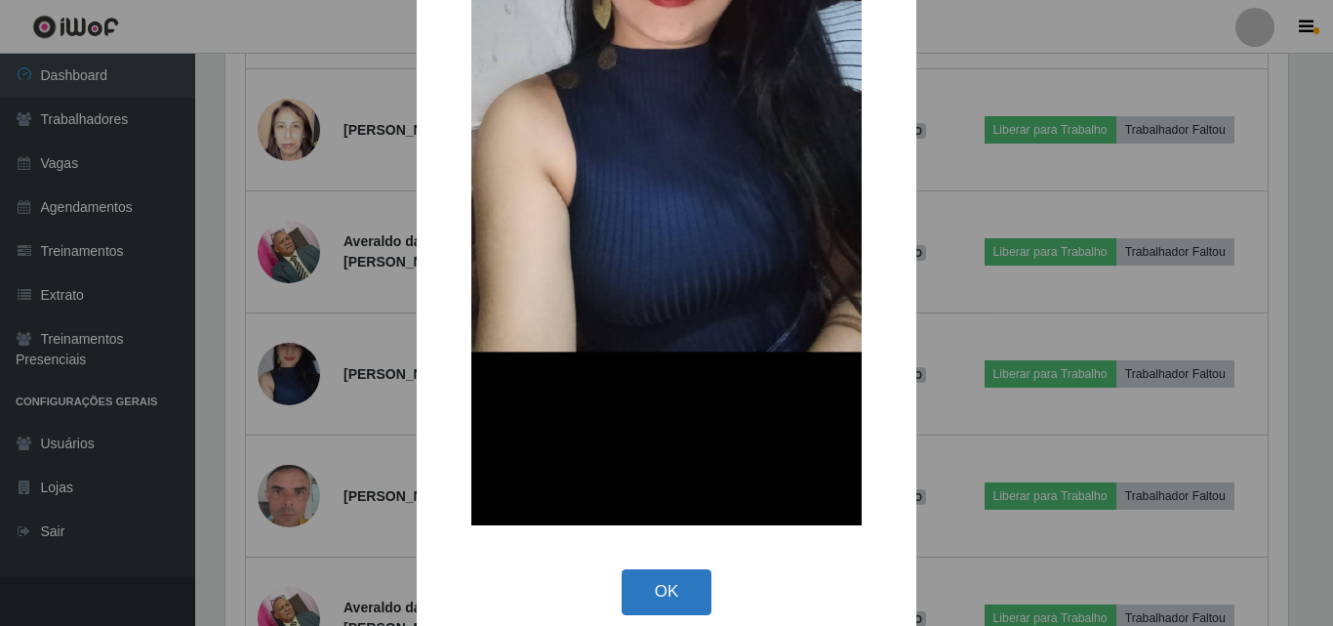
click at [693, 580] on button "OK" at bounding box center [667, 592] width 91 height 46
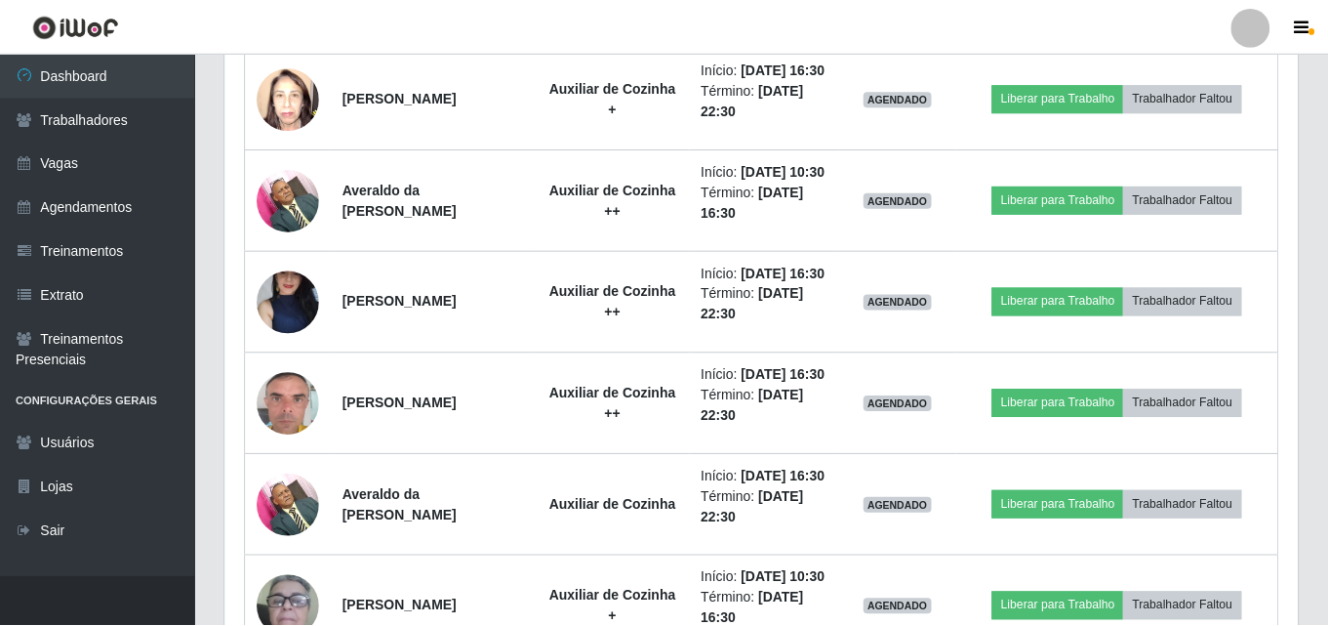
scroll to position [405, 1073]
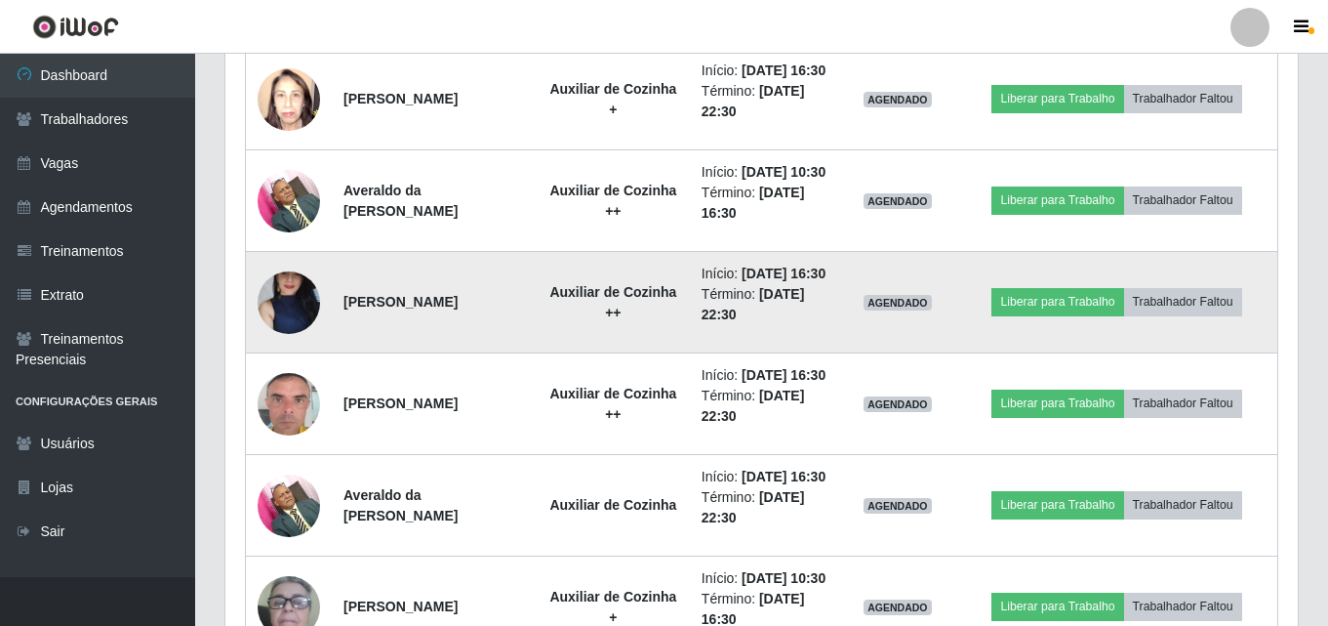
click at [291, 359] on img at bounding box center [289, 301] width 62 height 139
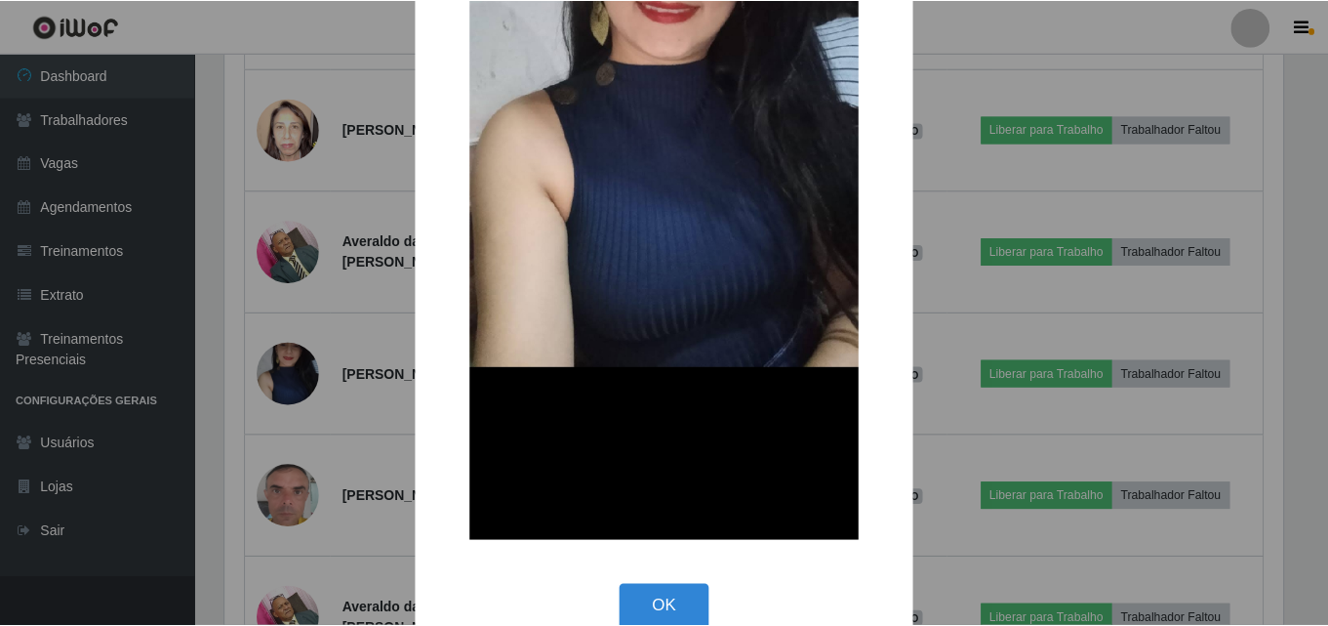
scroll to position [390, 0]
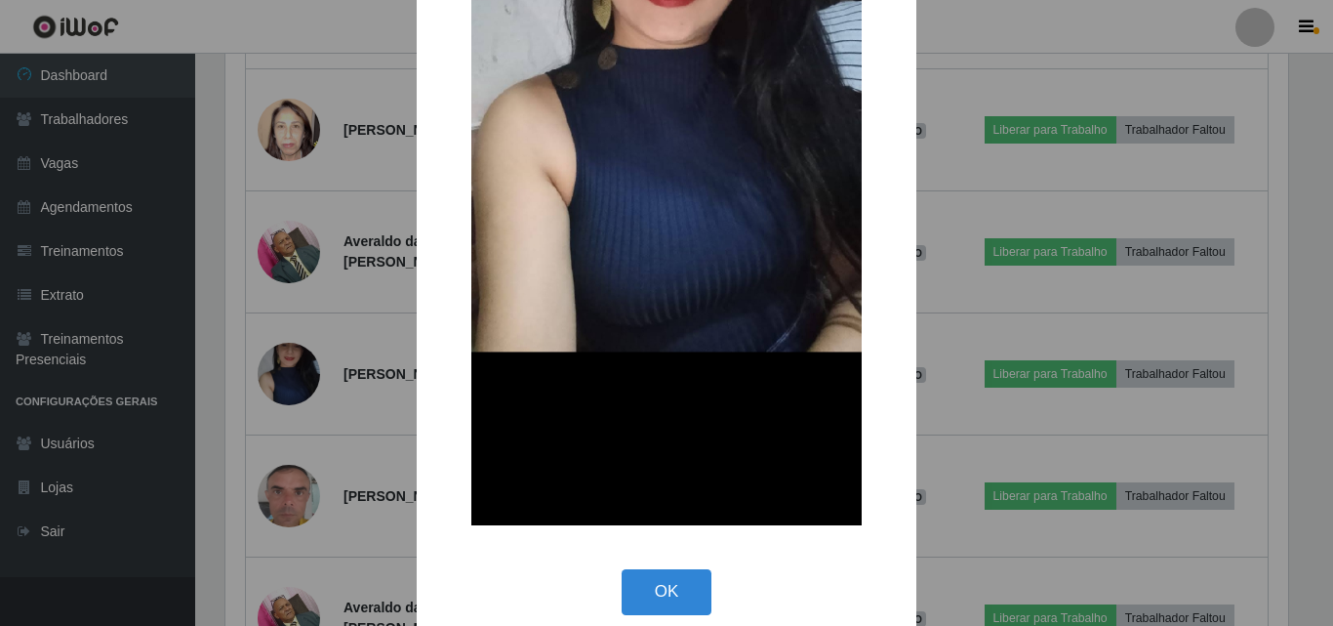
drag, startPoint x: 696, startPoint y: 600, endPoint x: 657, endPoint y: 544, distance: 68.8
click at [693, 600] on button "OK" at bounding box center [667, 592] width 91 height 46
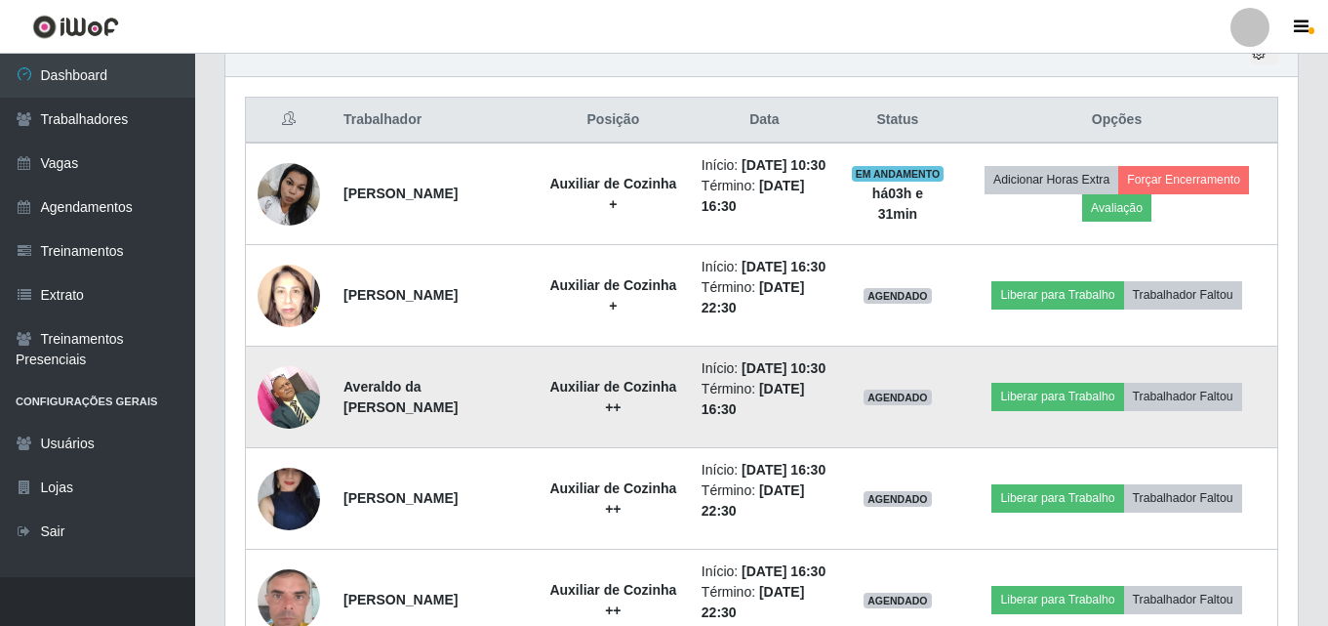
scroll to position [713, 0]
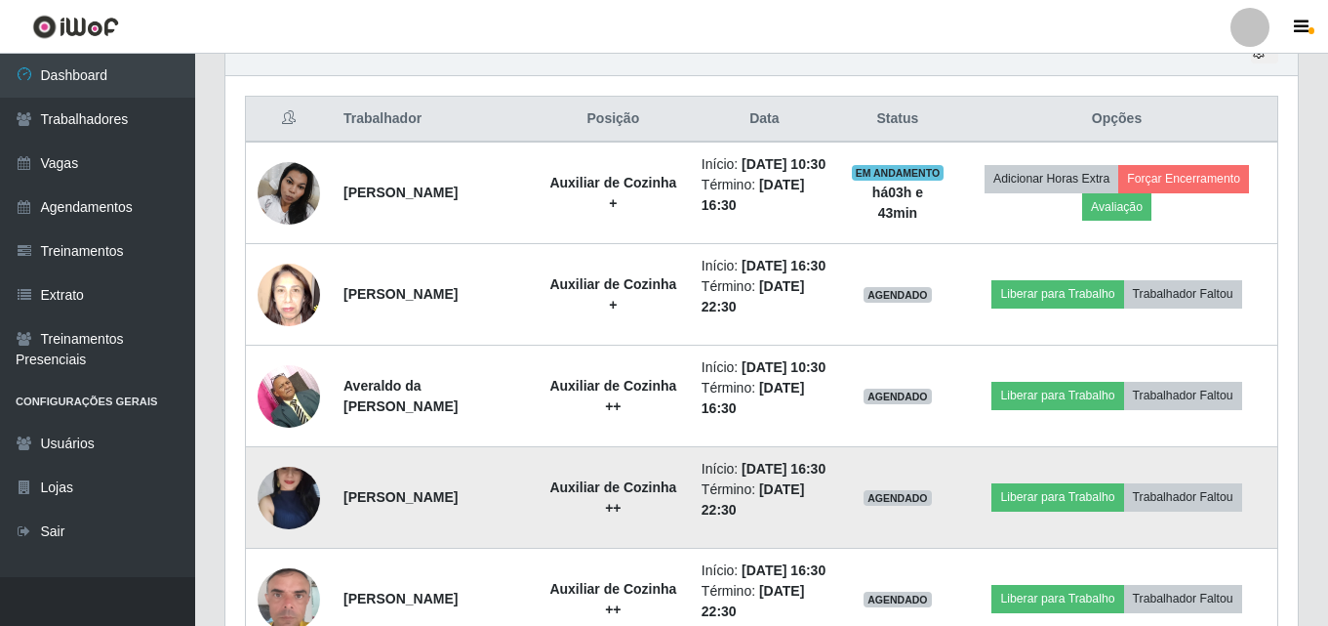
click at [298, 566] on img at bounding box center [289, 496] width 62 height 139
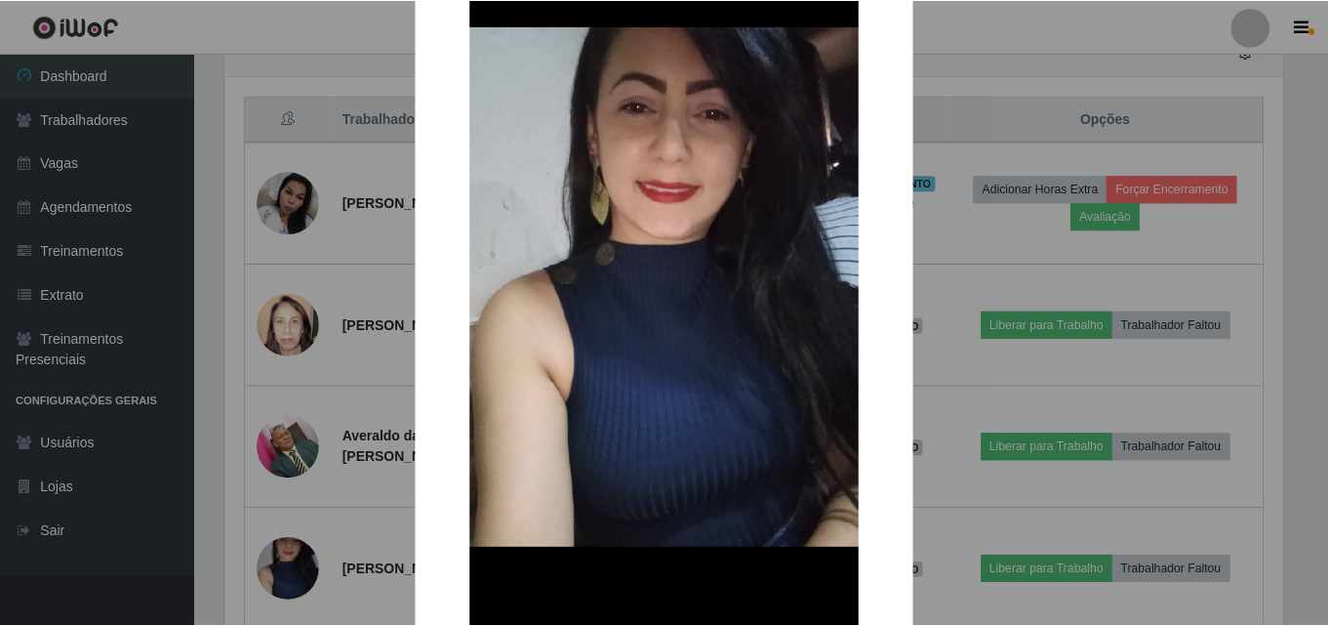
scroll to position [413, 0]
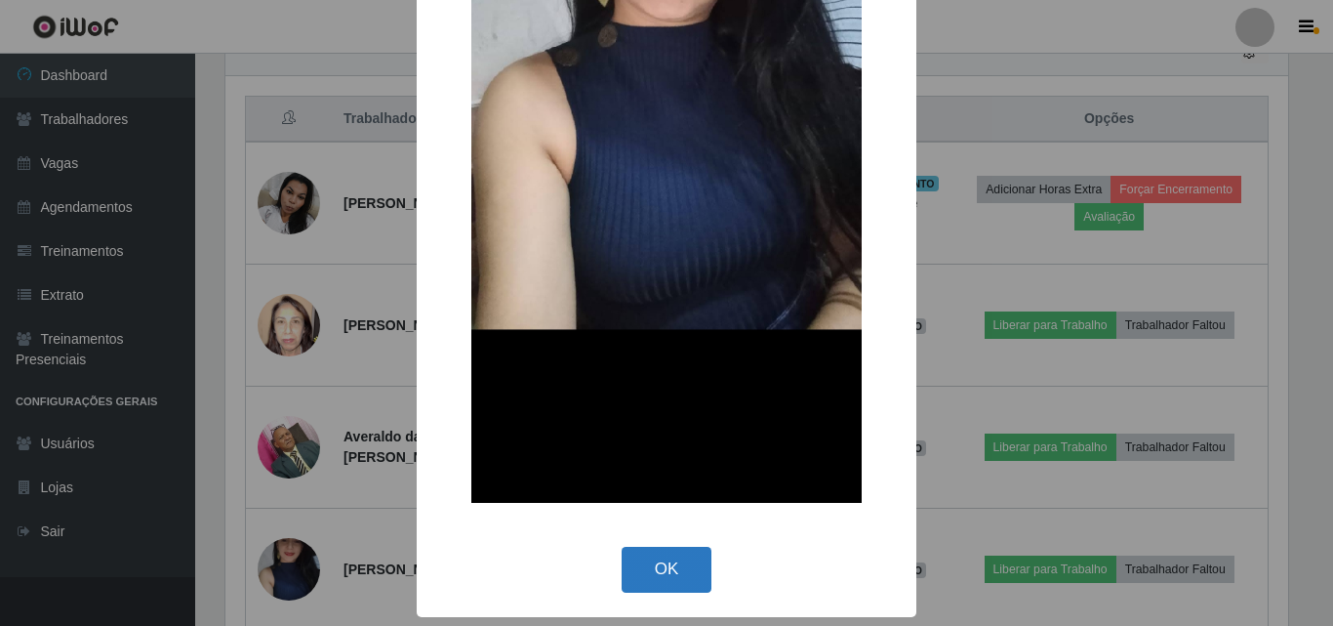
click at [675, 560] on button "OK" at bounding box center [667, 570] width 91 height 46
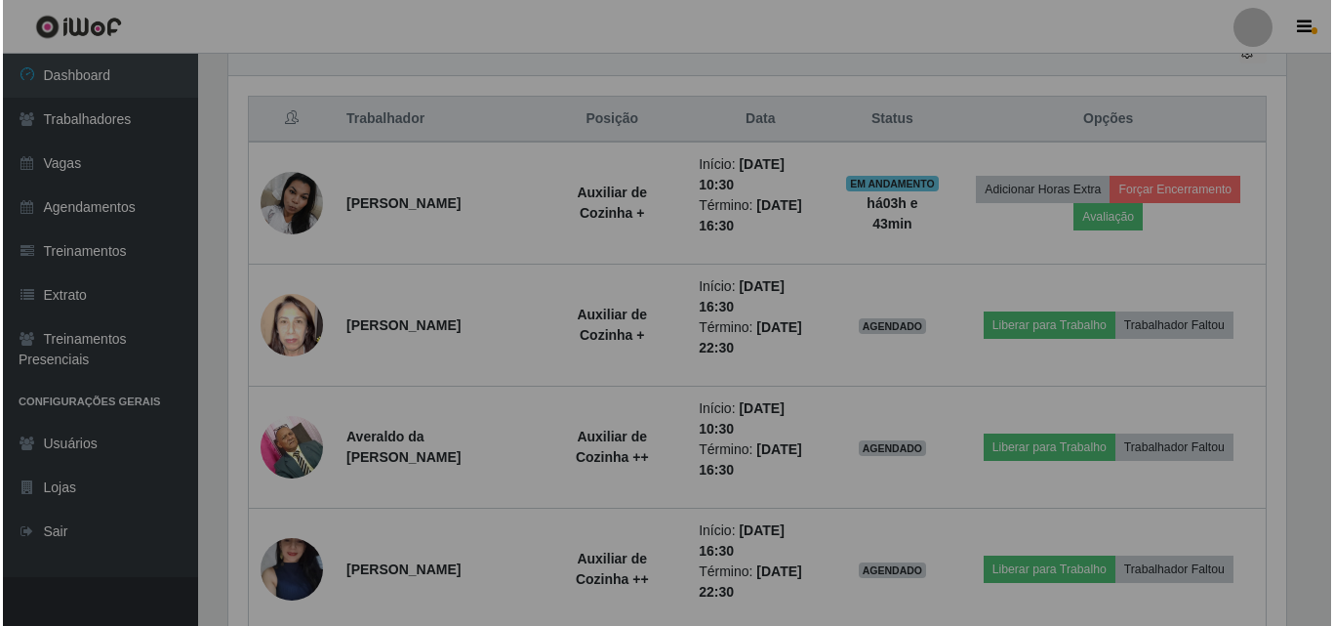
scroll to position [405, 1073]
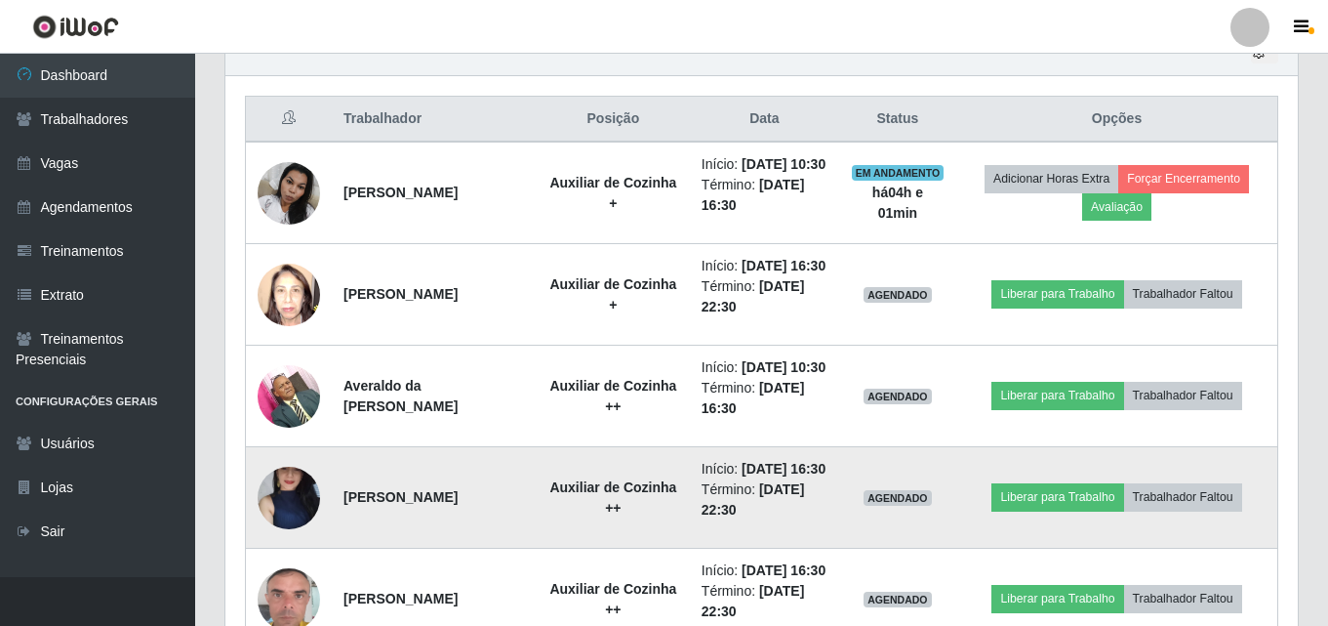
click at [291, 566] on img at bounding box center [289, 496] width 62 height 139
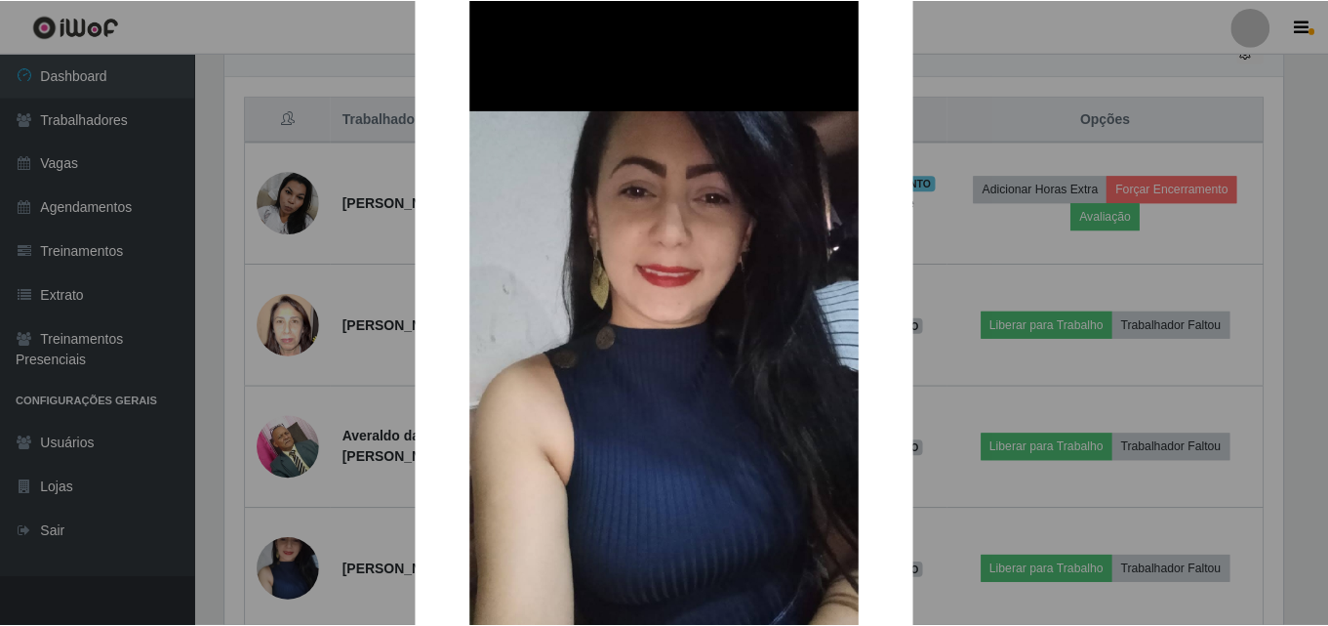
scroll to position [390, 0]
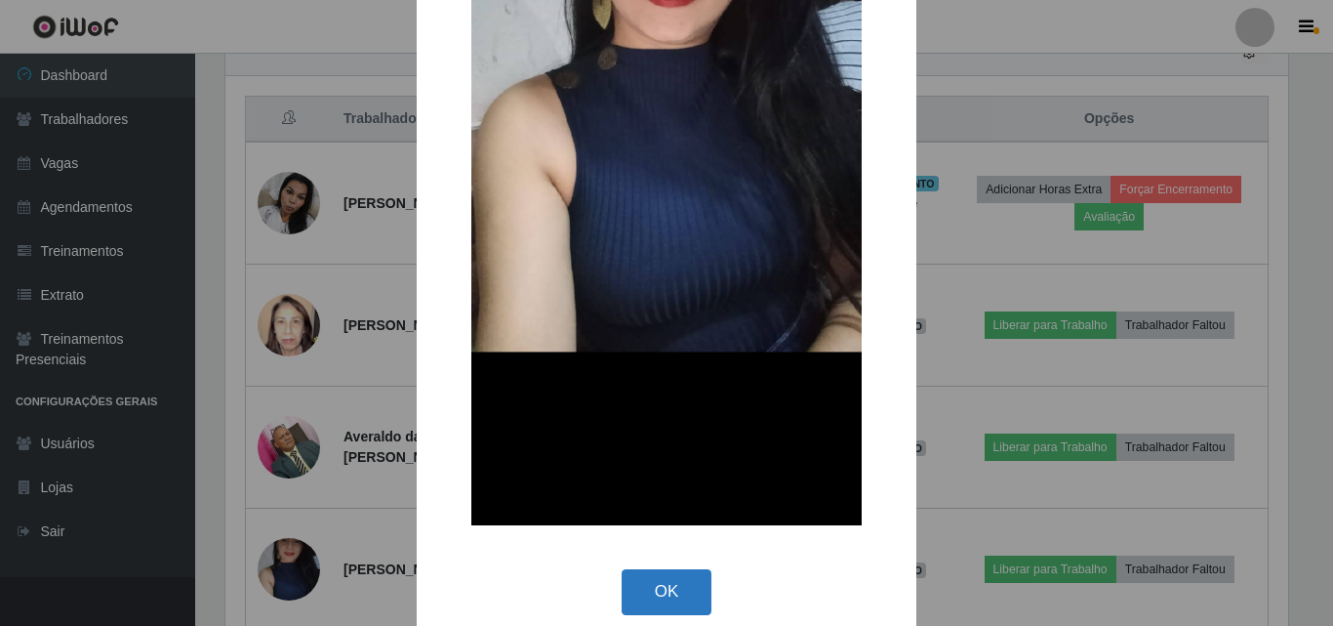
click at [638, 595] on button "OK" at bounding box center [667, 592] width 91 height 46
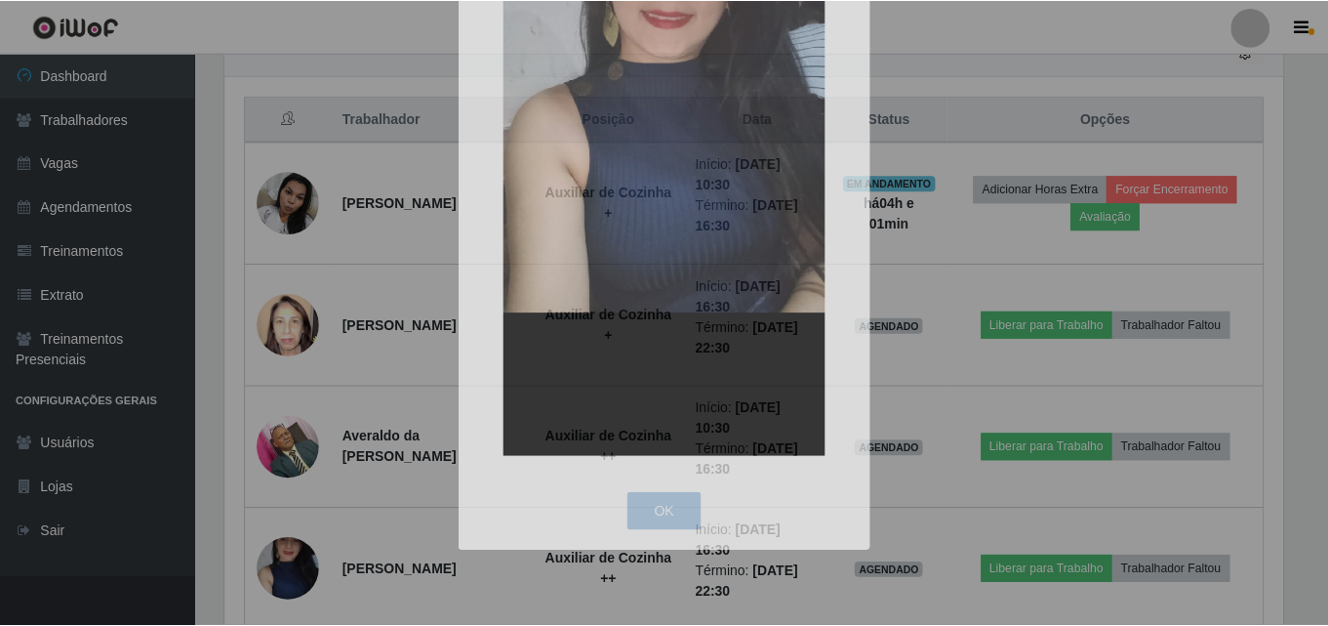
scroll to position [405, 1073]
